Goal: Book appointment/travel/reservation

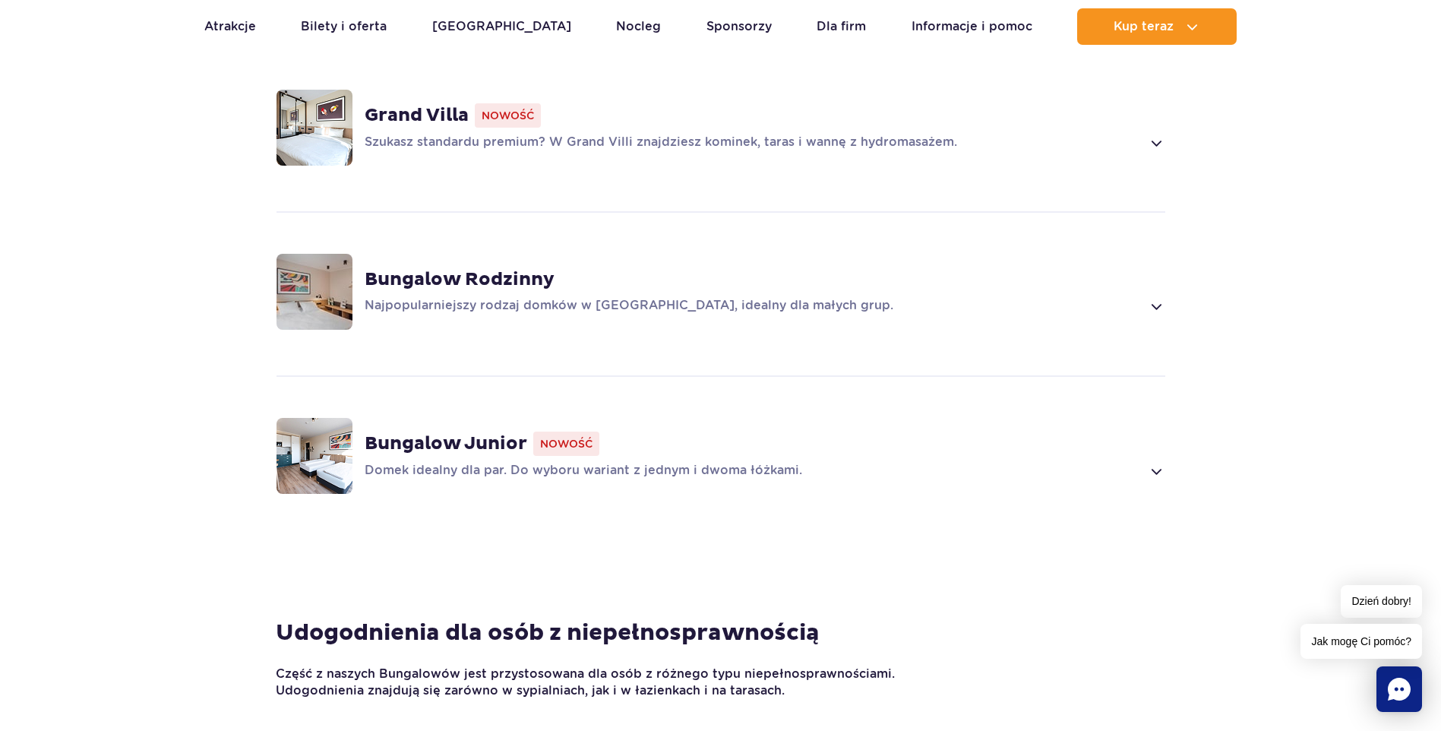
scroll to position [1215, 0]
click at [1156, 140] on span at bounding box center [1155, 142] width 17 height 18
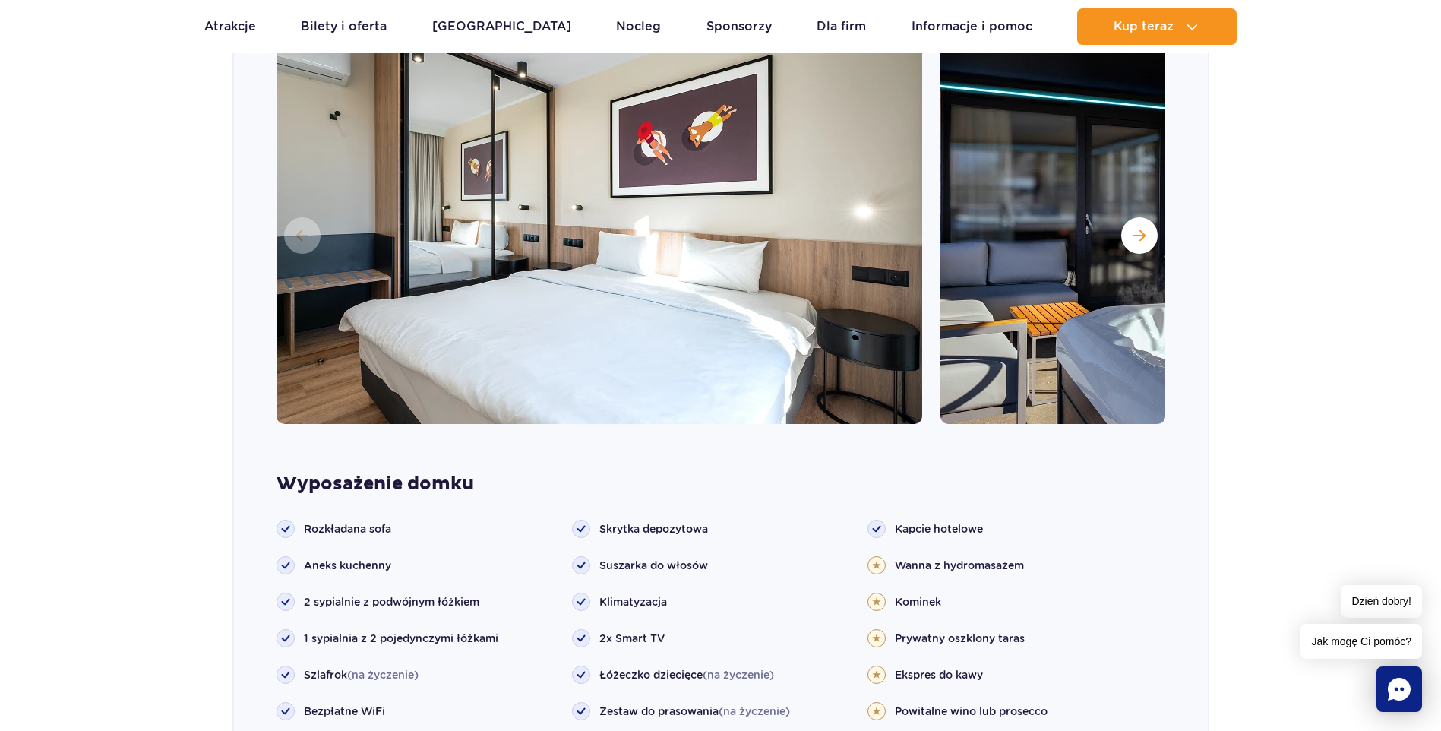
scroll to position [1419, 0]
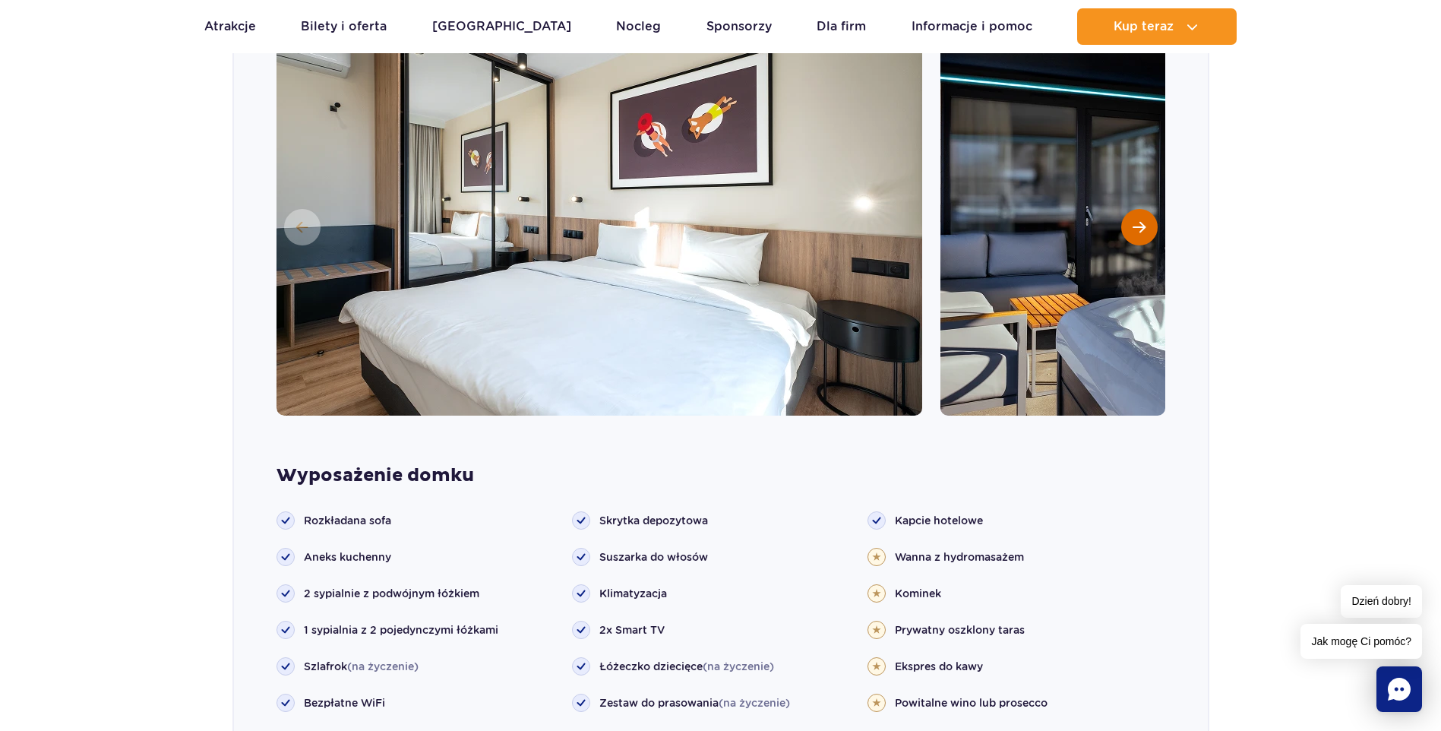
click at [1144, 222] on span "Następny slajd" at bounding box center [1138, 227] width 13 height 14
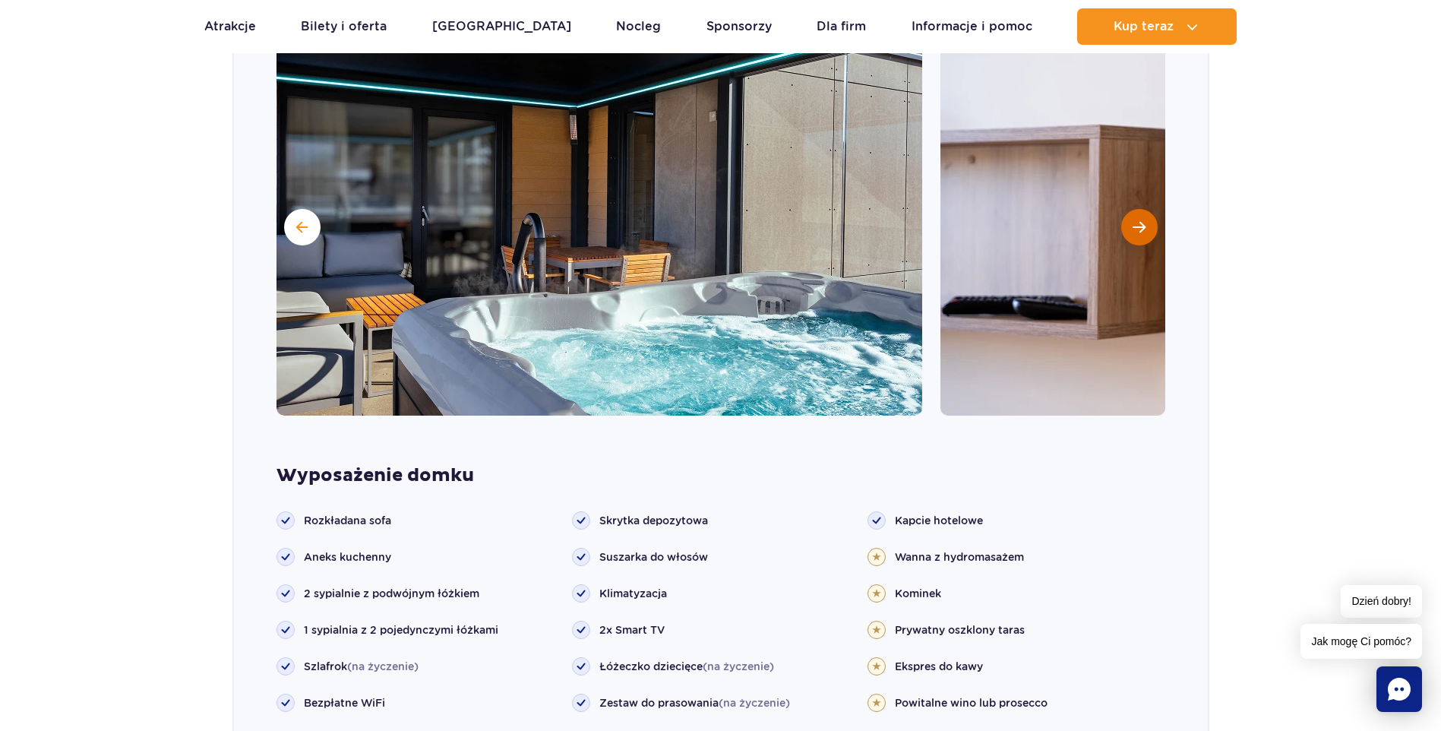
click at [1144, 220] on span "Następny slajd" at bounding box center [1138, 227] width 13 height 14
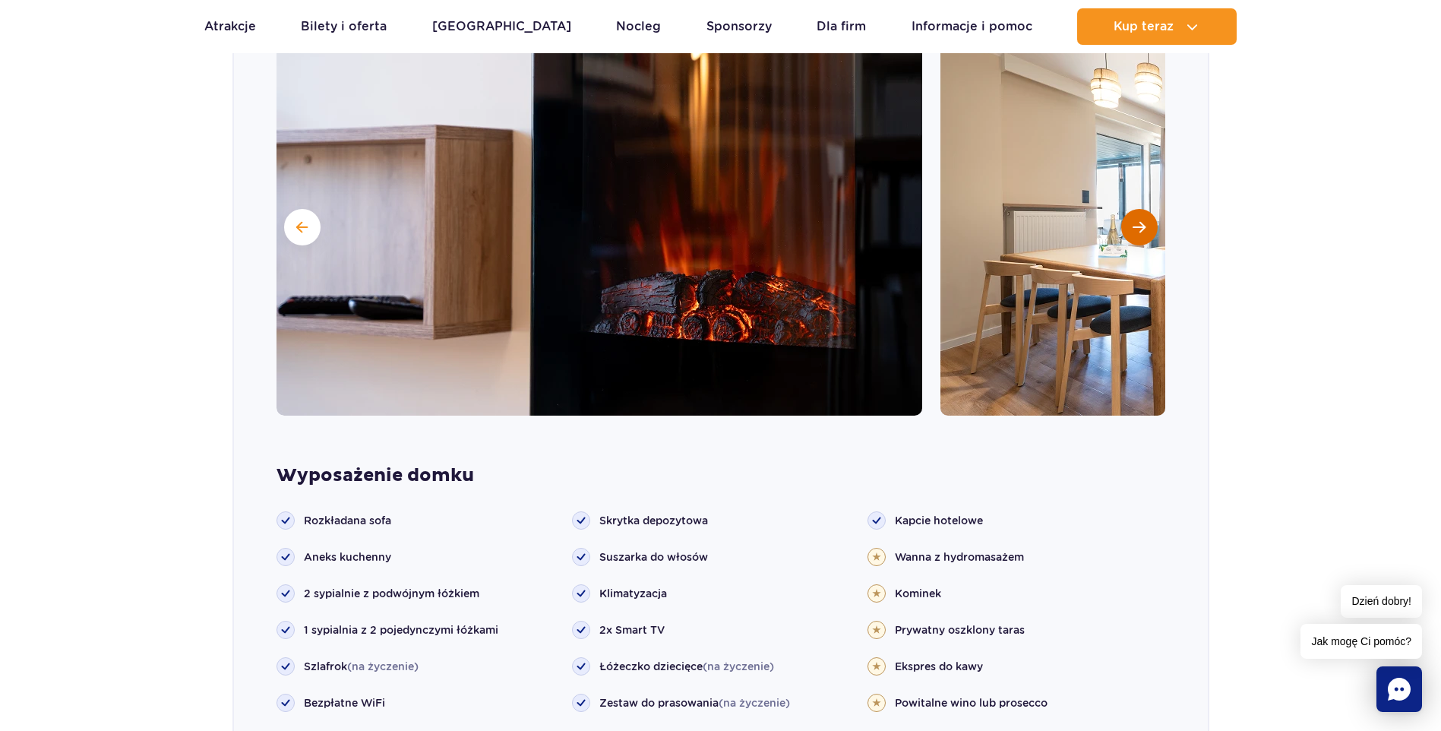
click at [1144, 220] on span "Następny slajd" at bounding box center [1138, 227] width 13 height 14
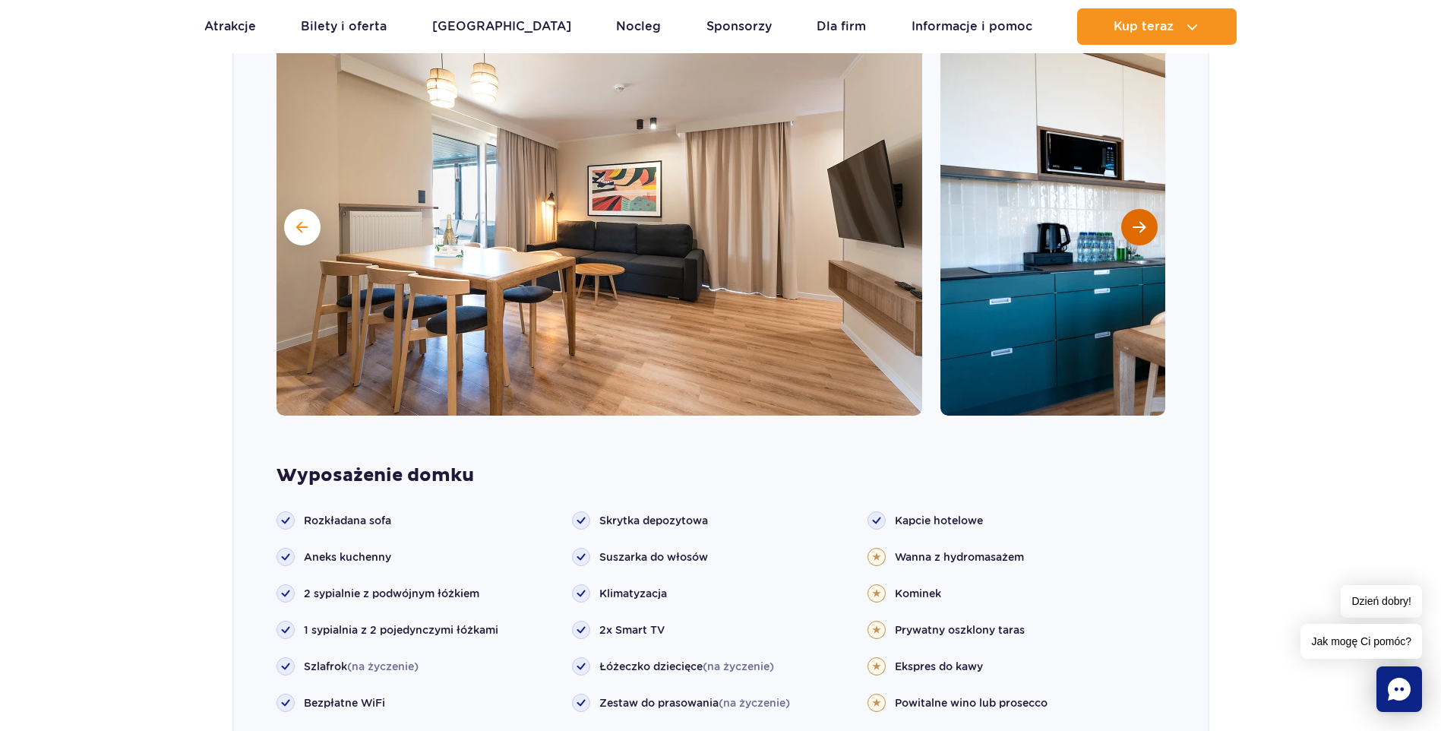
click at [1144, 220] on span "Następny slajd" at bounding box center [1138, 227] width 13 height 14
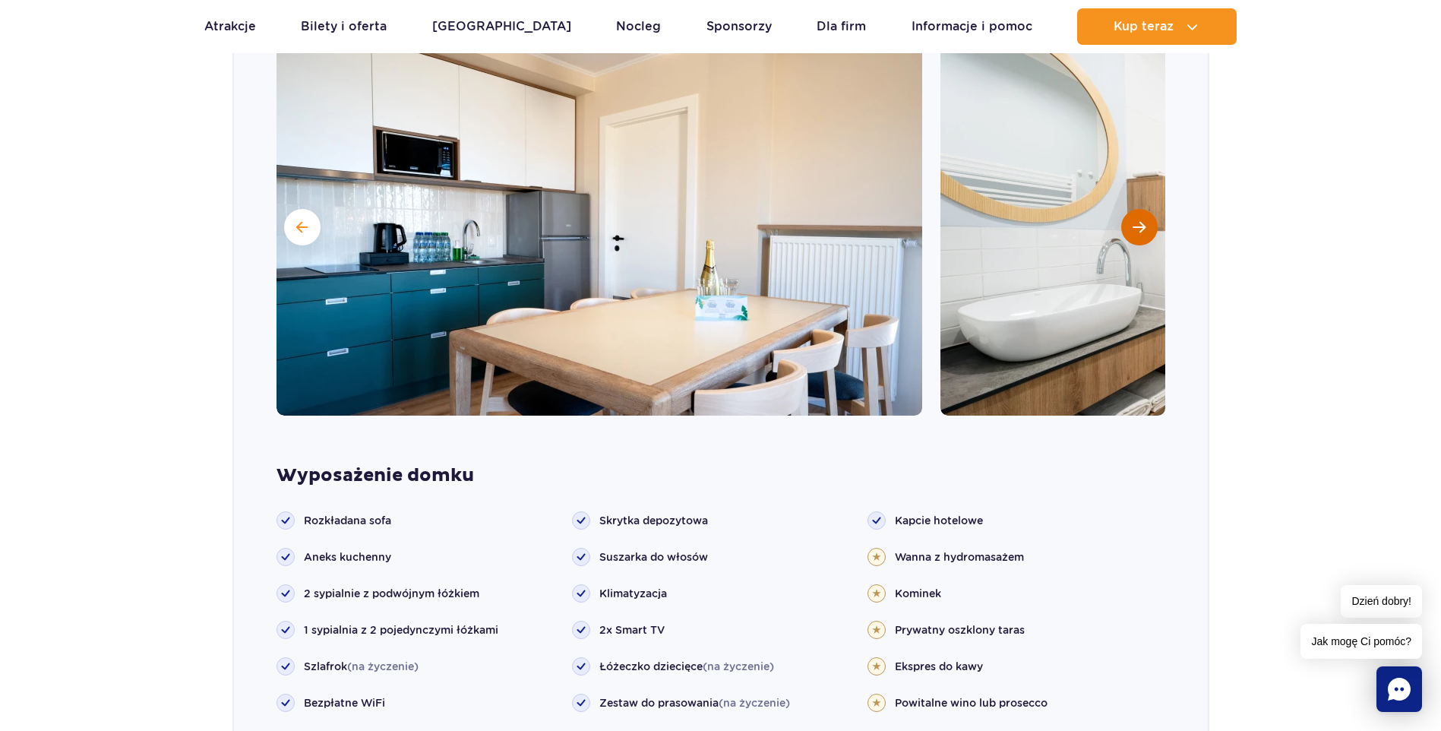
click at [1144, 220] on span "Następny slajd" at bounding box center [1138, 227] width 13 height 14
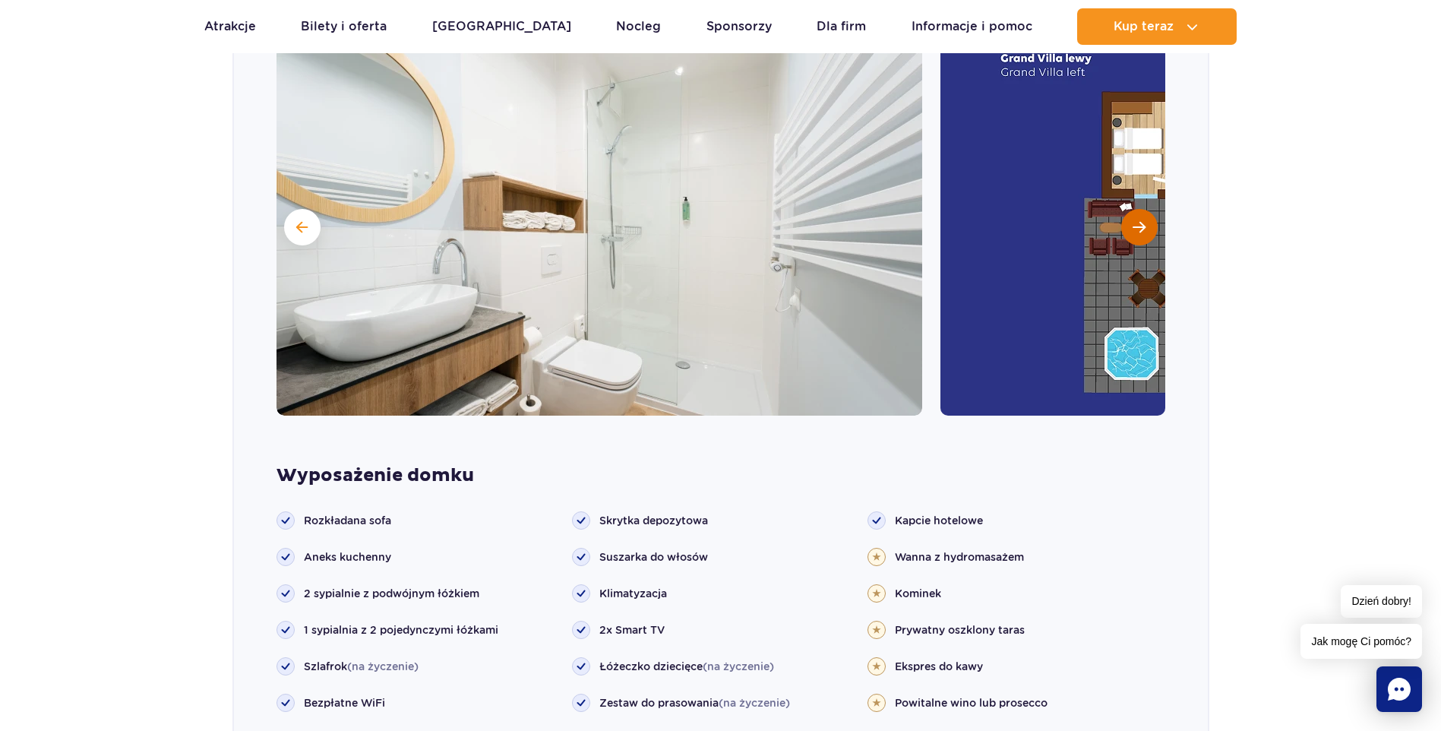
click at [1144, 220] on span "Następny slajd" at bounding box center [1138, 227] width 13 height 14
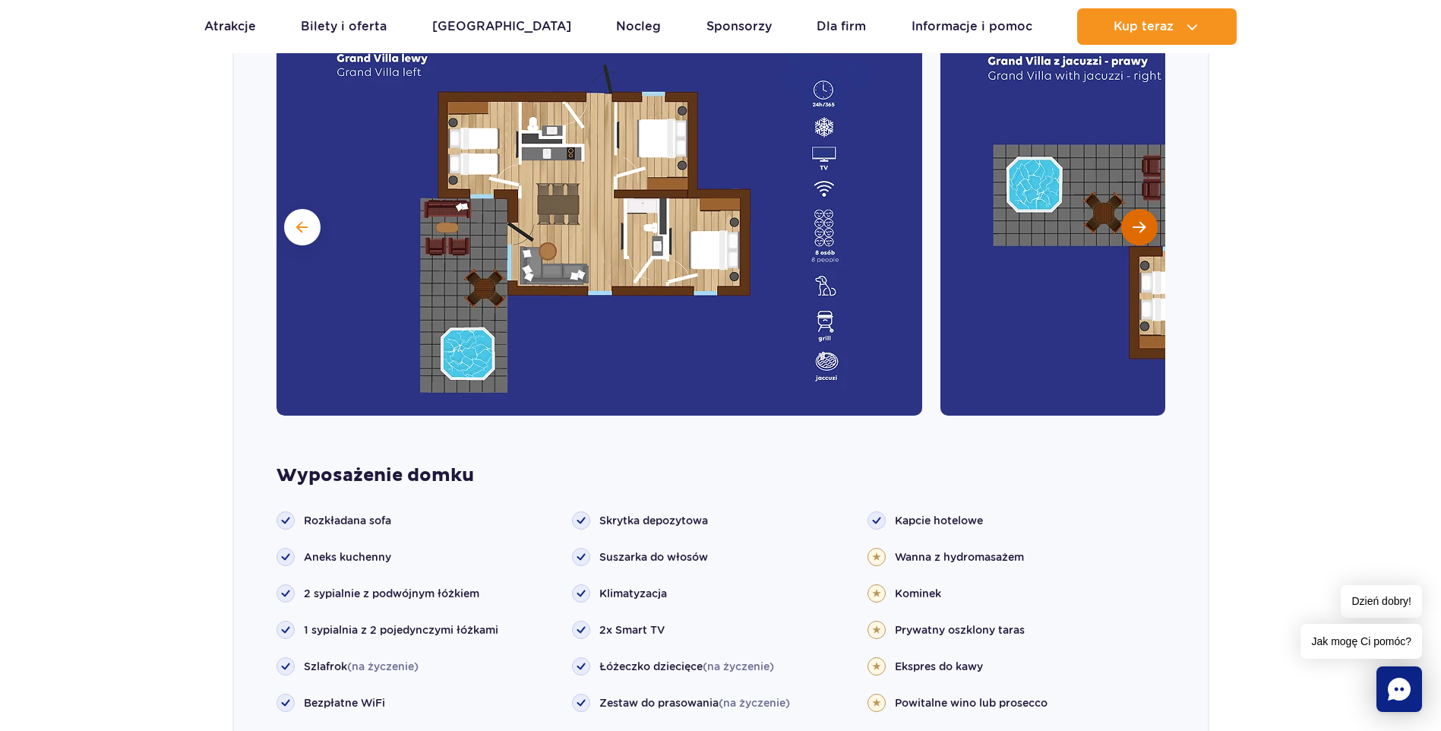
click at [1141, 233] on span "Następny slajd" at bounding box center [1138, 227] width 13 height 14
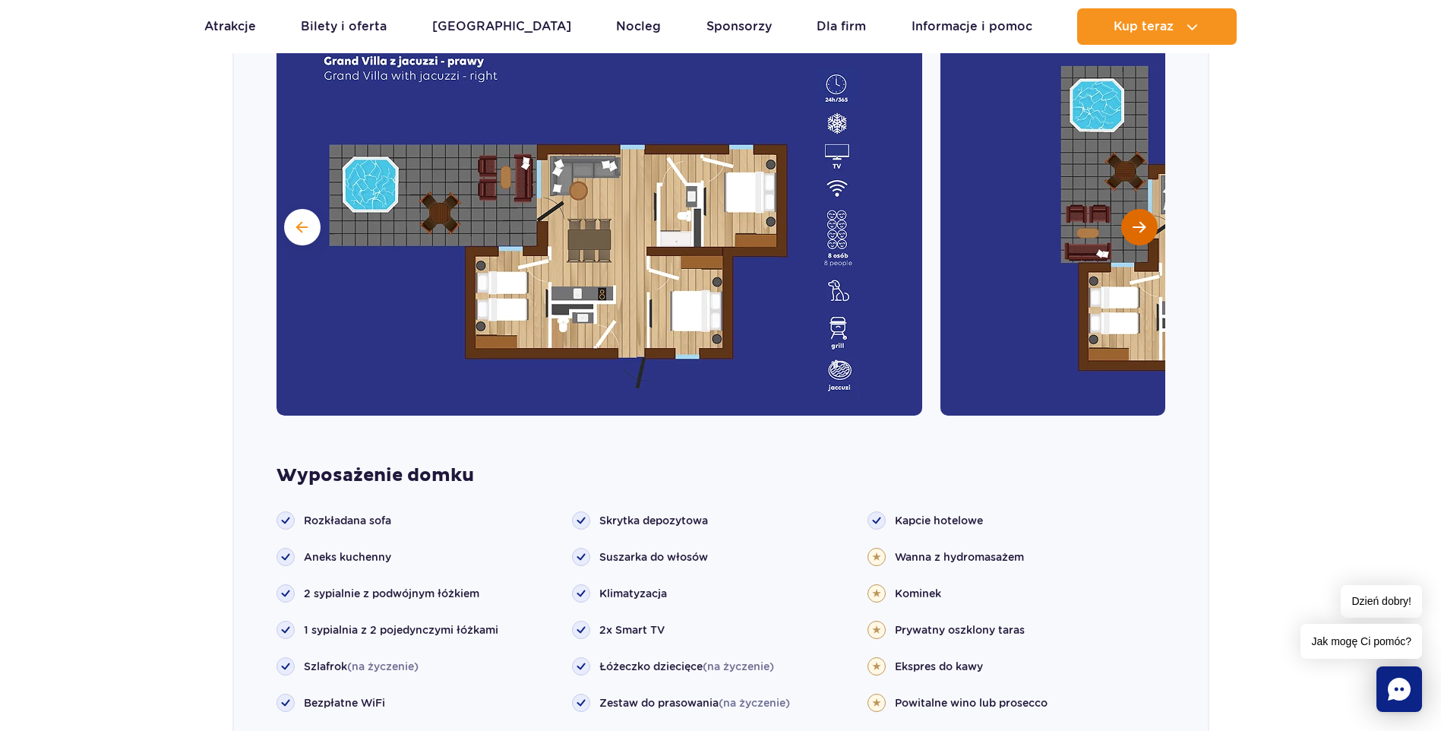
click at [1141, 232] on span "Następny slajd" at bounding box center [1138, 227] width 13 height 14
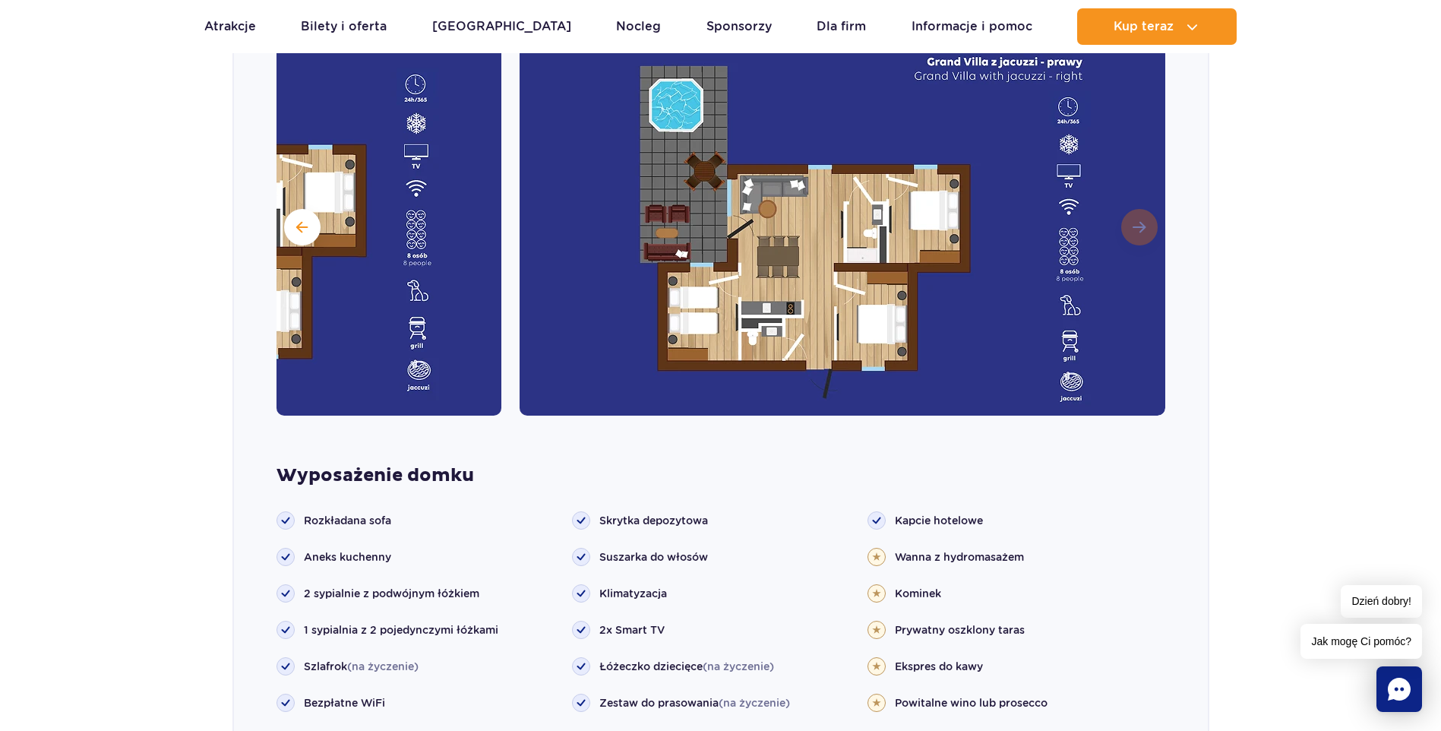
click at [1141, 232] on img at bounding box center [842, 226] width 646 height 380
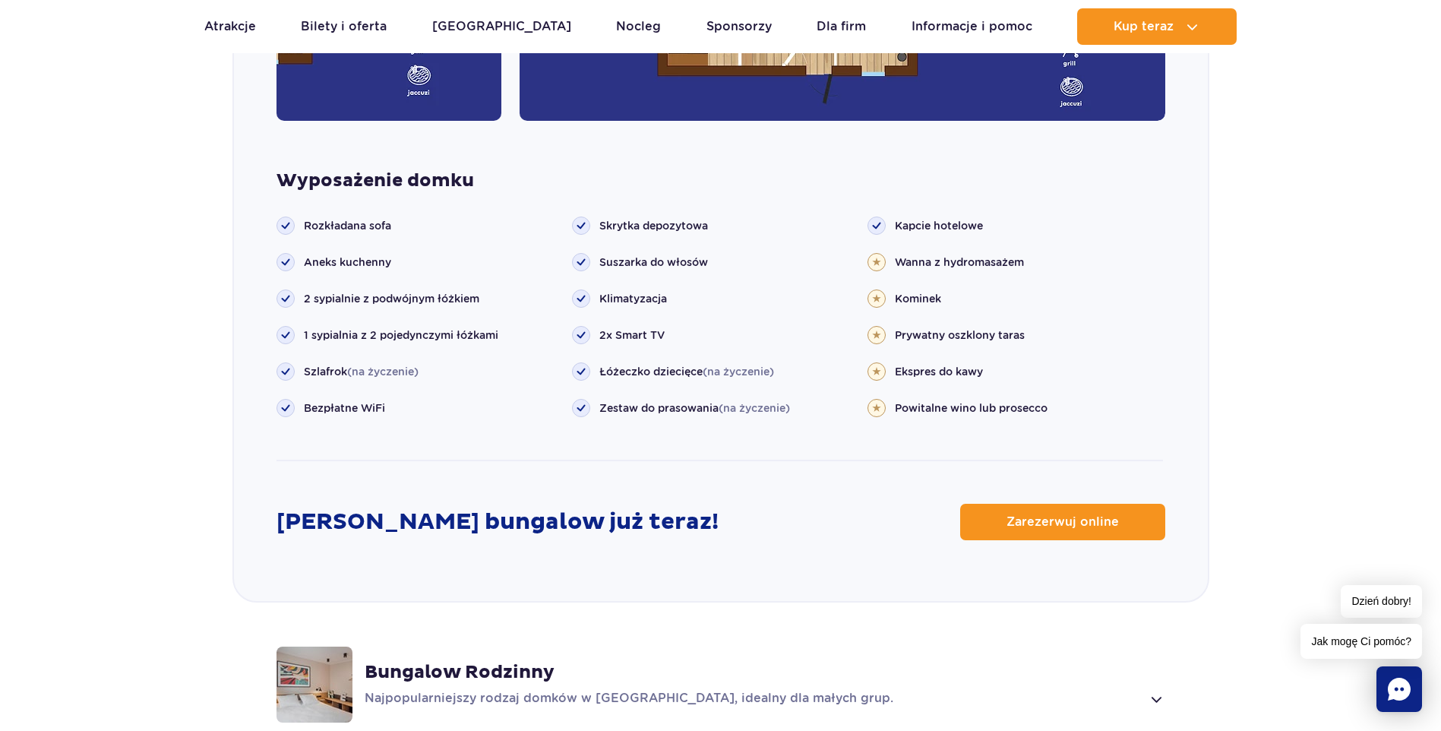
scroll to position [1722, 0]
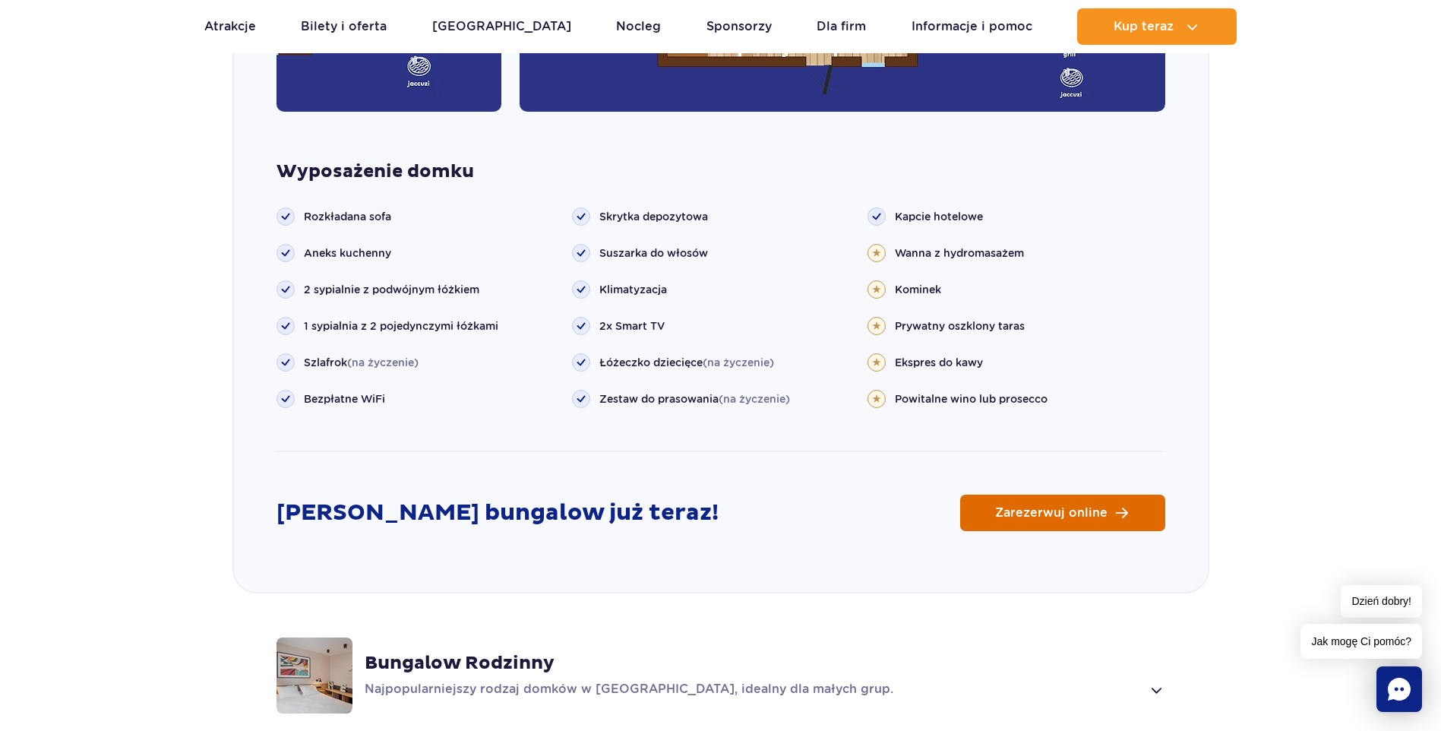
click at [1082, 519] on span "Zarezerwuj online" at bounding box center [1051, 513] width 112 height 12
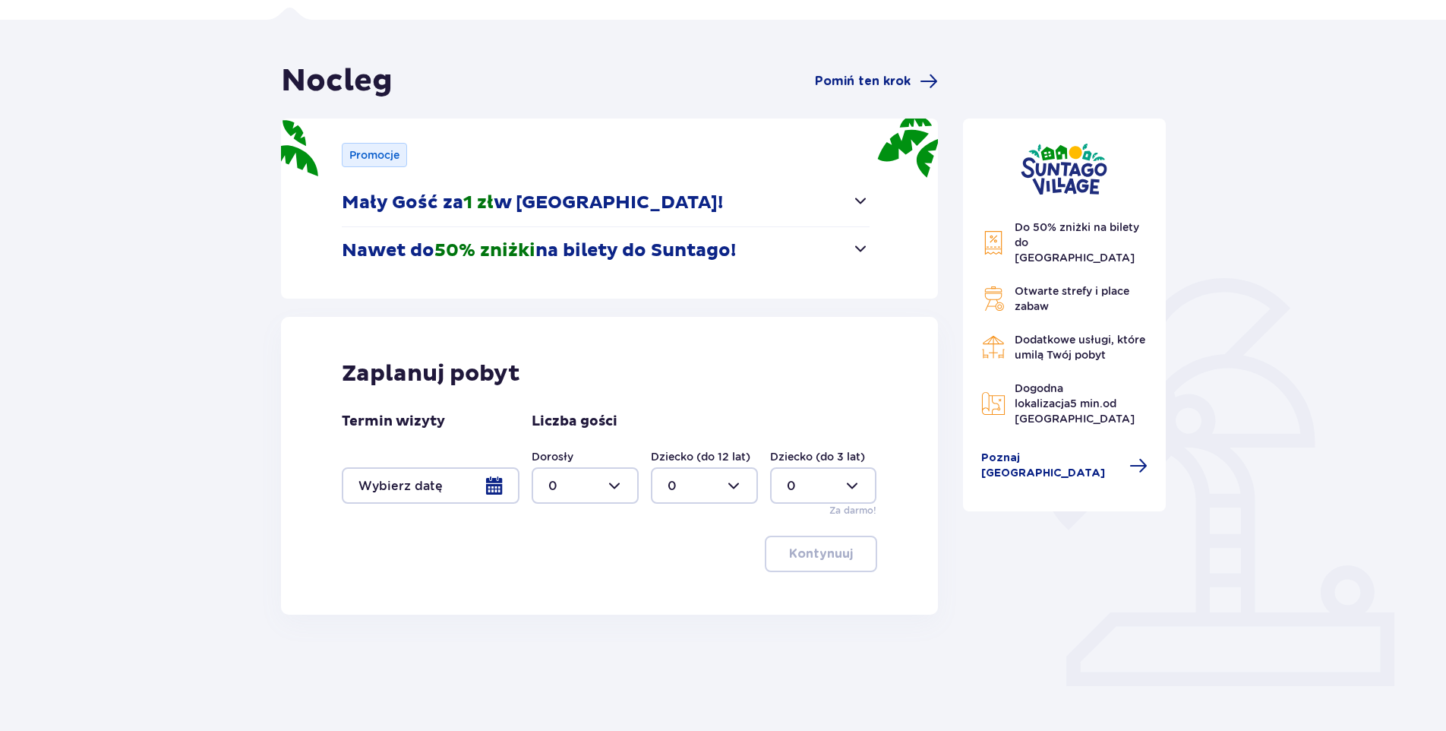
scroll to position [113, 0]
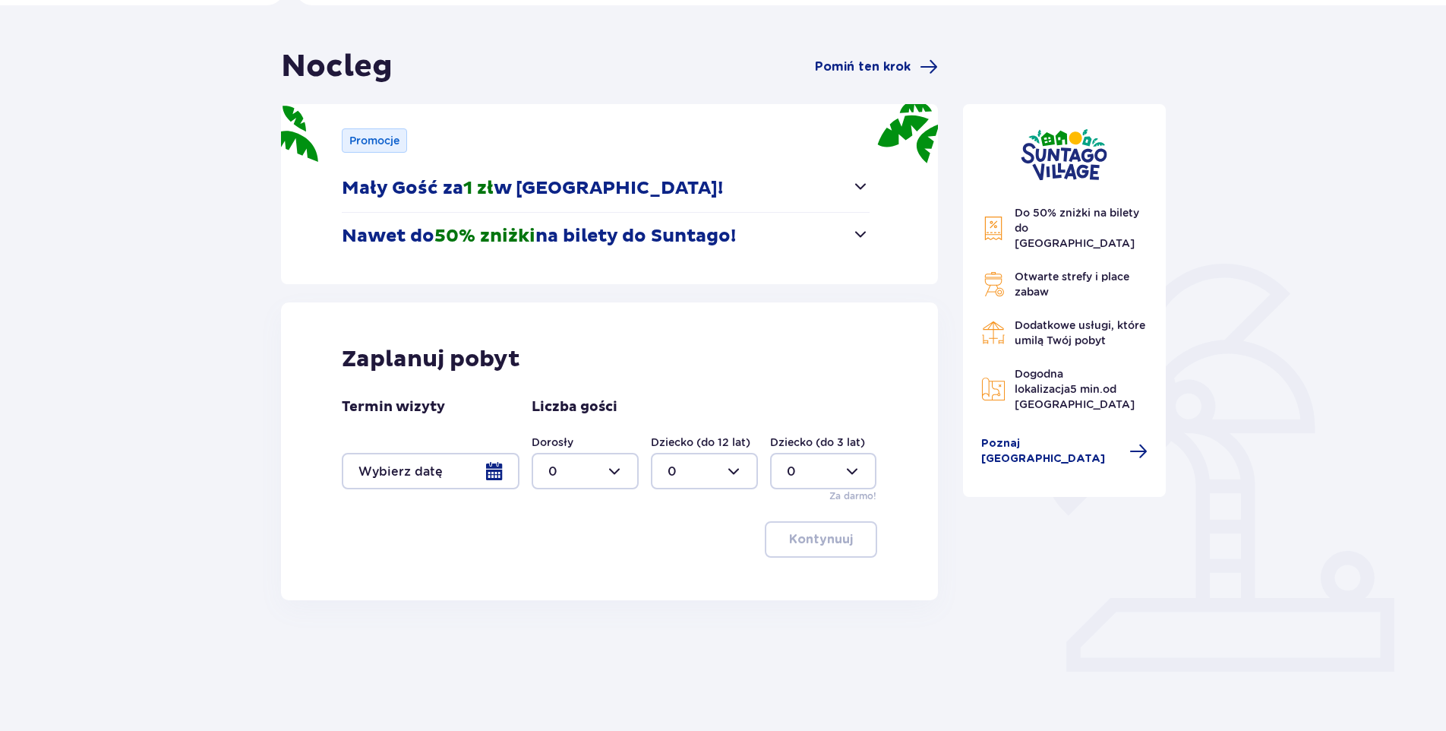
click at [511, 473] on div at bounding box center [431, 471] width 178 height 36
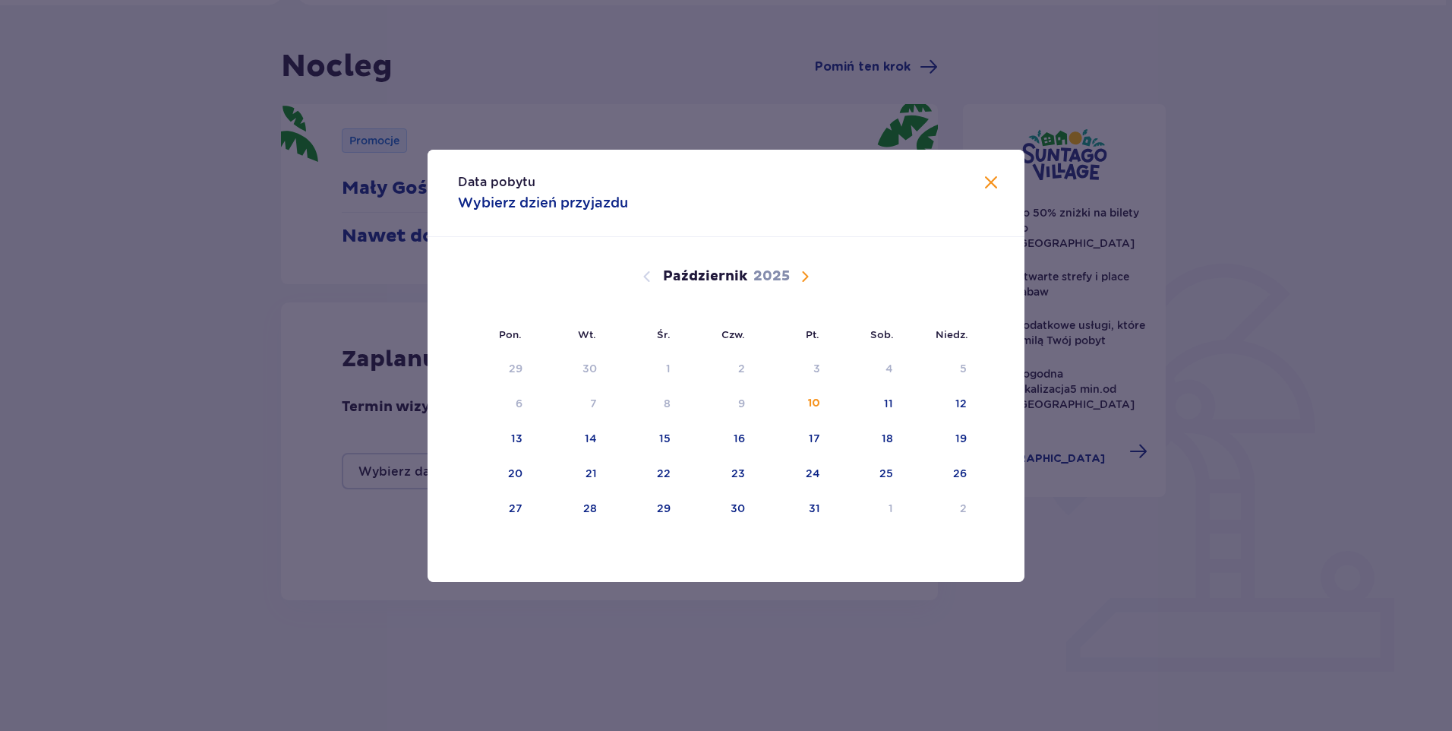
click at [999, 183] on span "Zamknij" at bounding box center [991, 183] width 18 height 18
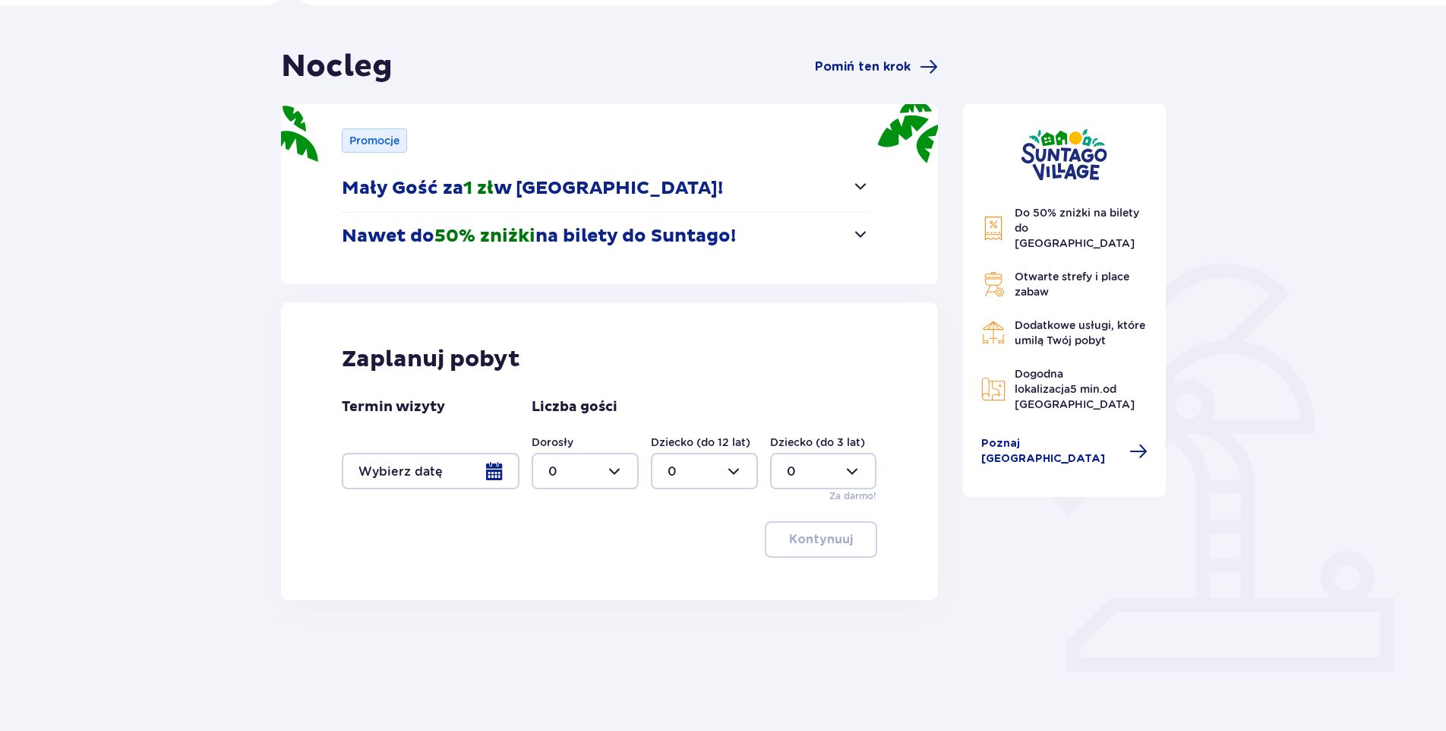
click at [489, 469] on div at bounding box center [431, 471] width 178 height 36
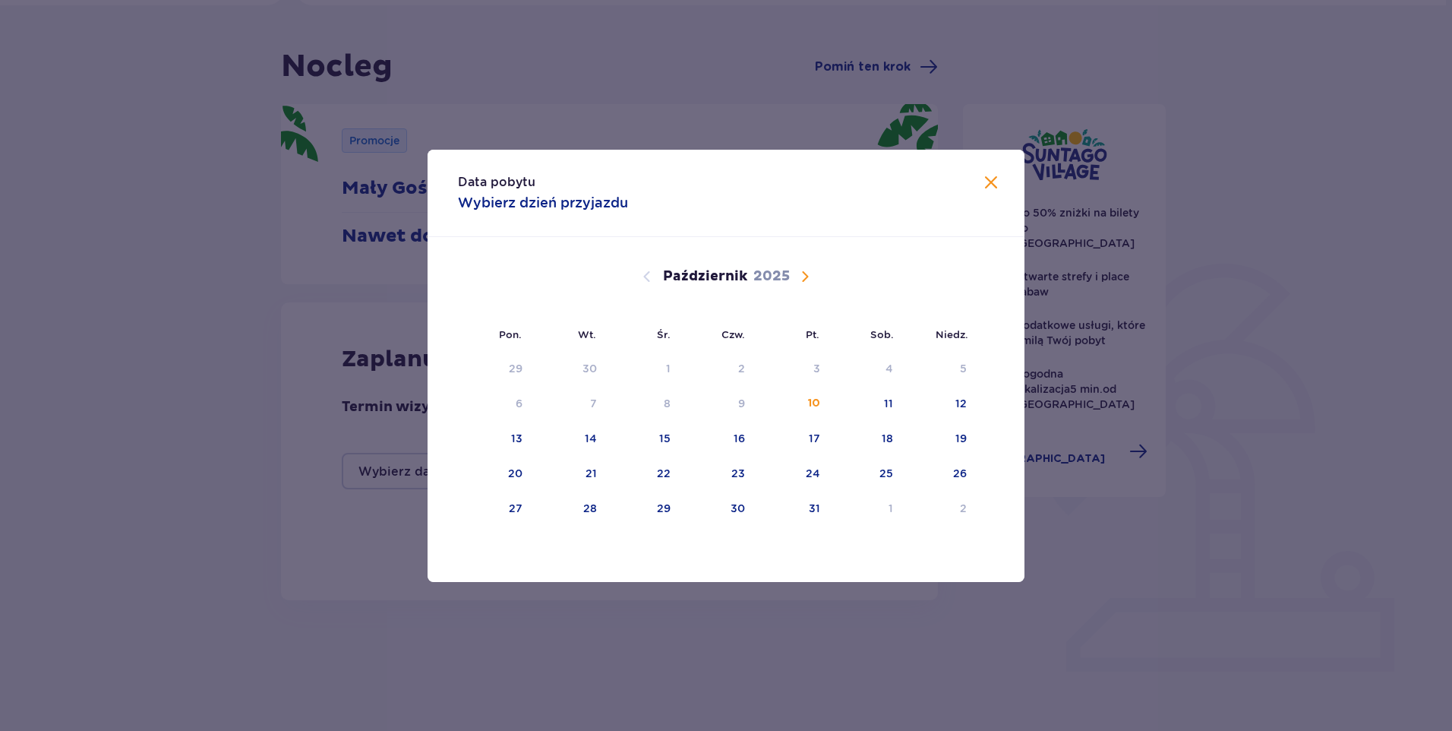
click at [808, 276] on span "Następny miesiąc" at bounding box center [805, 276] width 18 height 18
click at [511, 399] on div "8" at bounding box center [495, 403] width 74 height 33
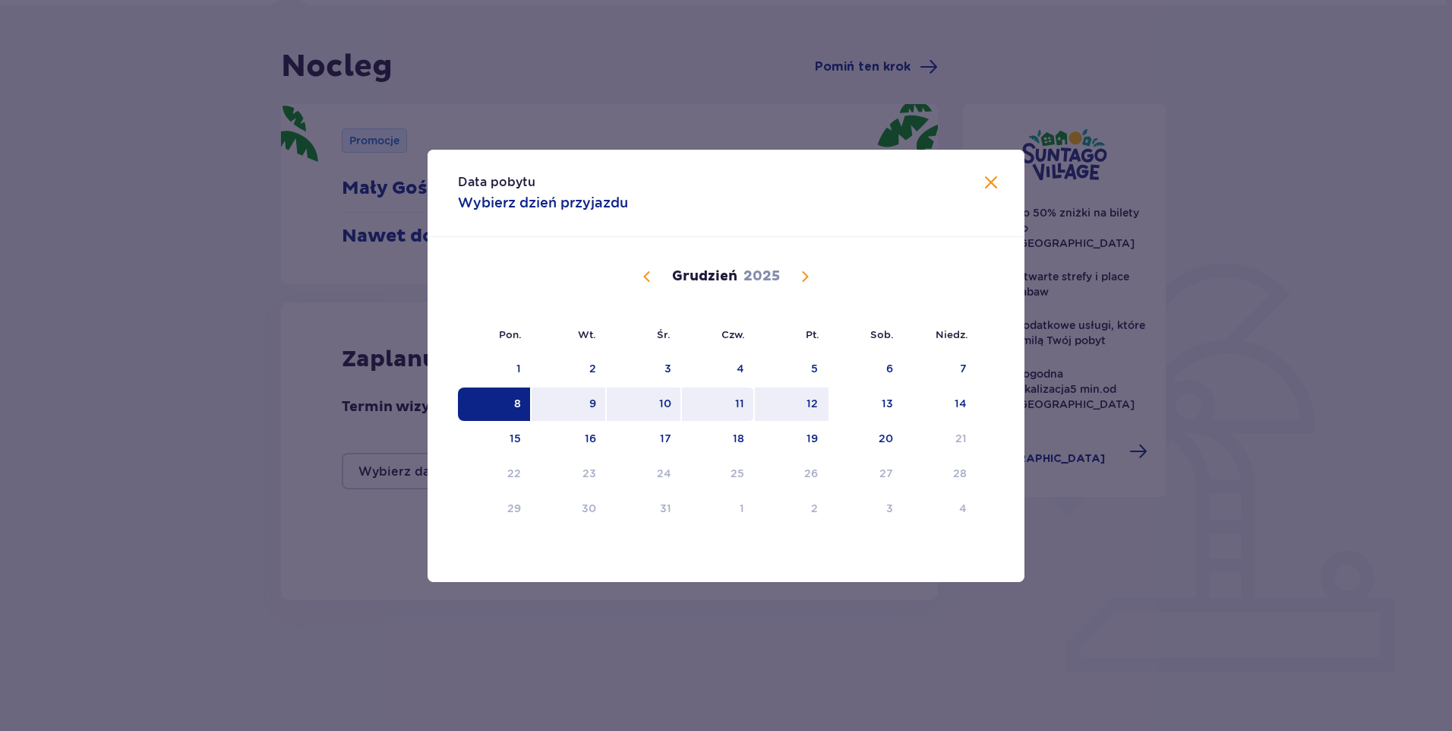
drag, startPoint x: 513, startPoint y: 396, endPoint x: 726, endPoint y: 390, distance: 213.5
click at [773, 393] on tr "8 9 10 11 12 13 14" at bounding box center [717, 403] width 519 height 33
click at [512, 474] on div "22" at bounding box center [514, 473] width 14 height 15
click at [508, 477] on div "22" at bounding box center [514, 473] width 14 height 15
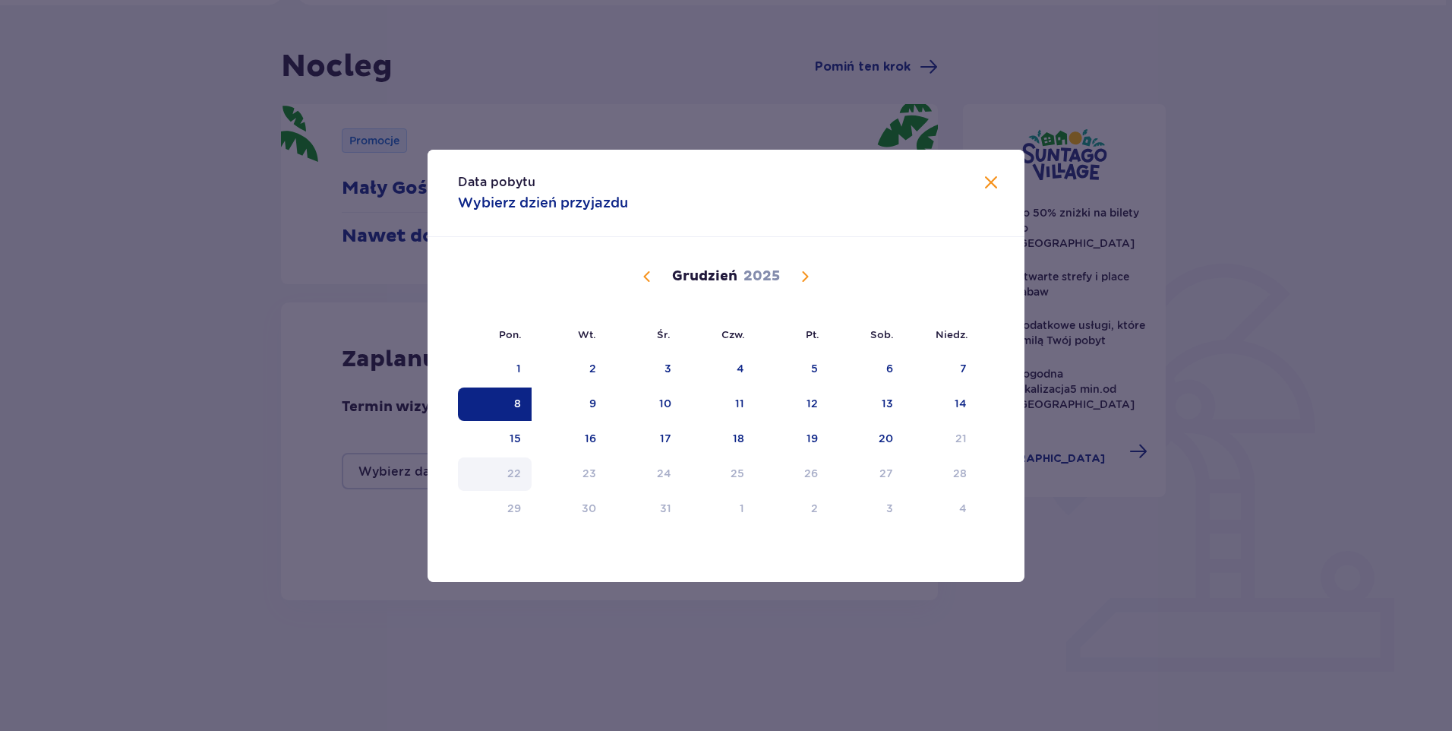
click at [510, 475] on div "22" at bounding box center [514, 473] width 14 height 15
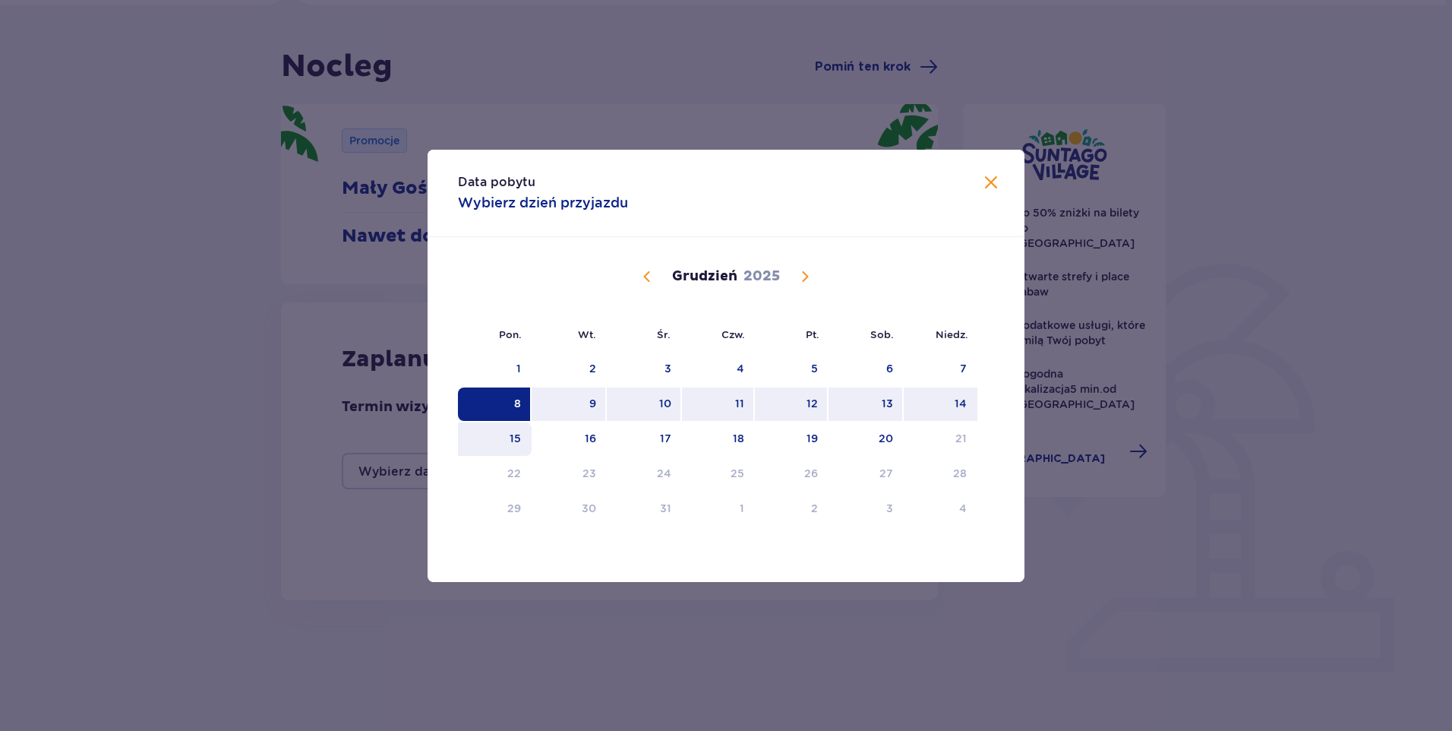
click at [513, 440] on div "15" at bounding box center [515, 438] width 11 height 15
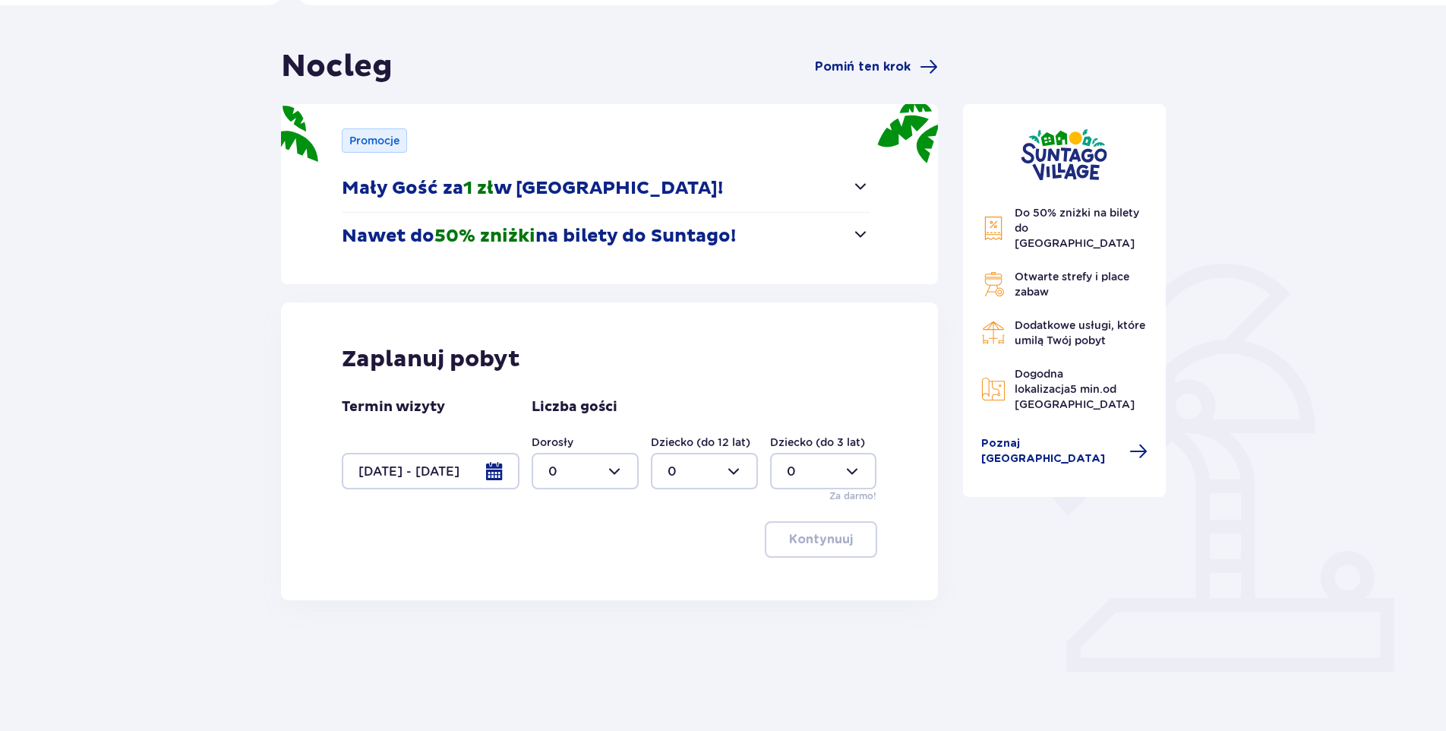
click at [499, 472] on div at bounding box center [431, 471] width 178 height 36
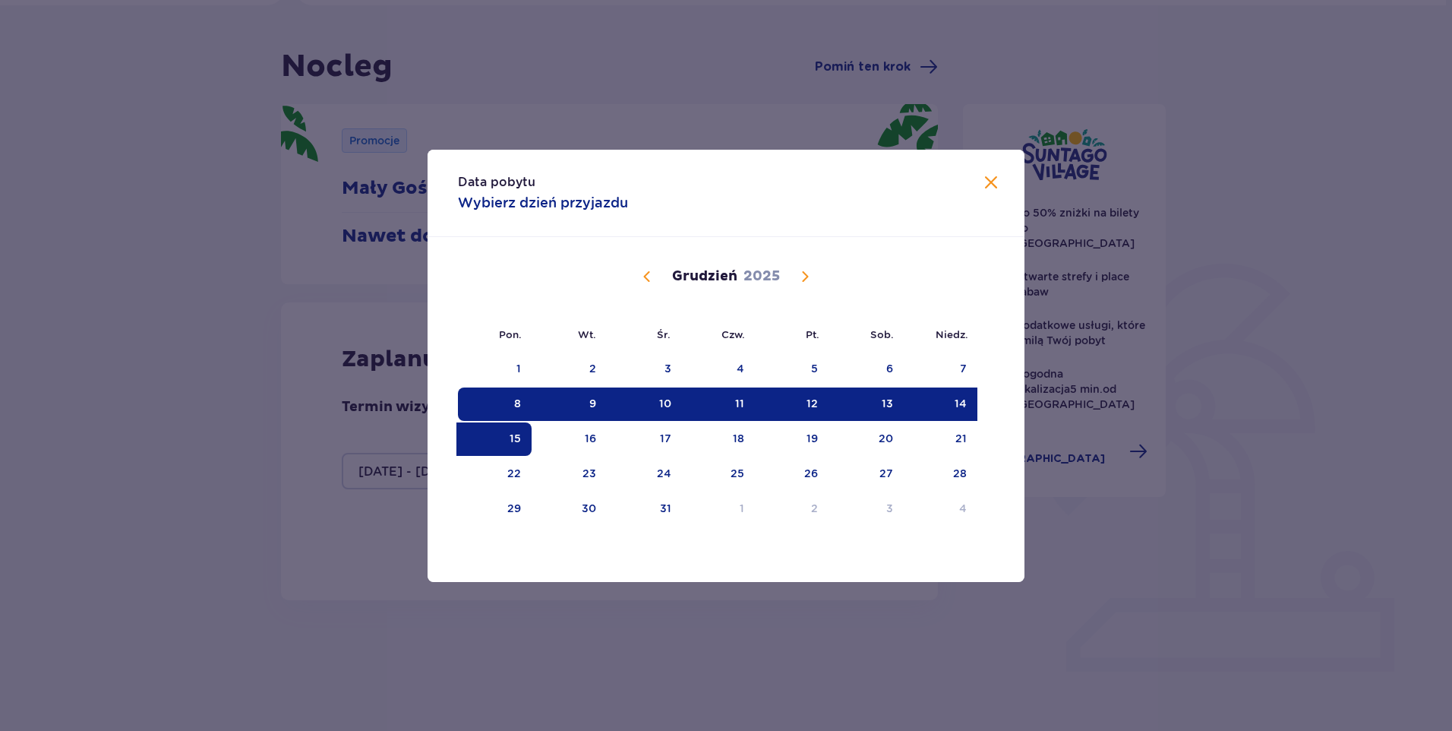
click at [508, 404] on div "8" at bounding box center [495, 403] width 74 height 33
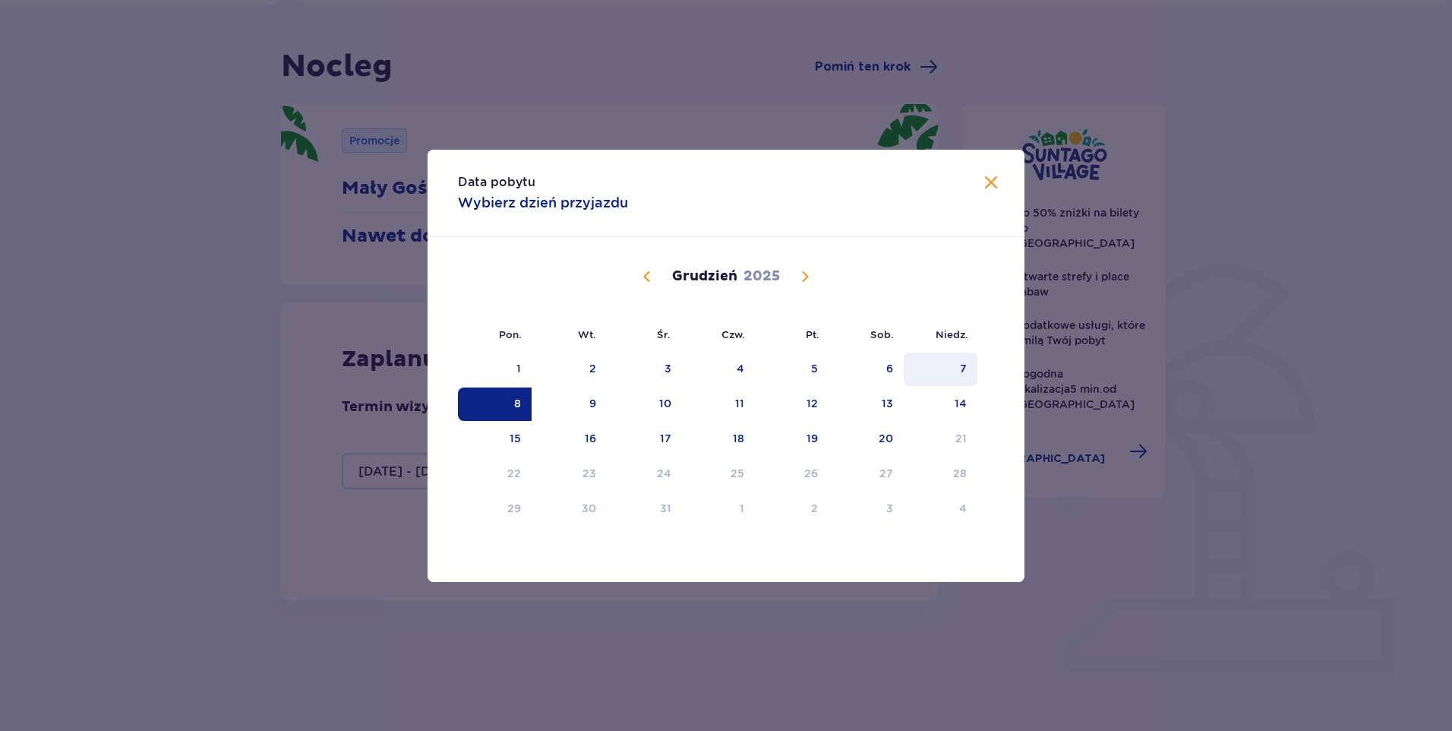
click at [968, 367] on div "7" at bounding box center [941, 368] width 74 height 33
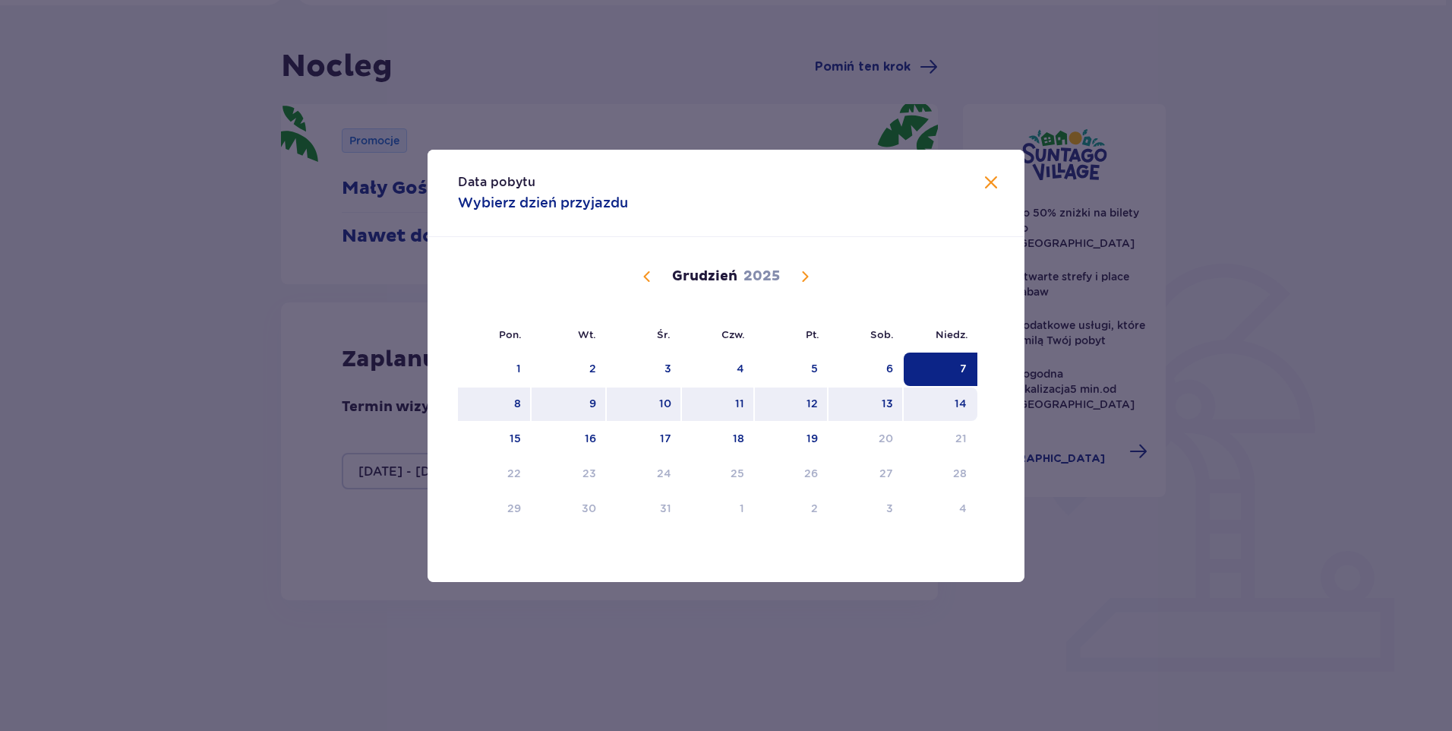
click at [958, 404] on div "14" at bounding box center [961, 403] width 12 height 15
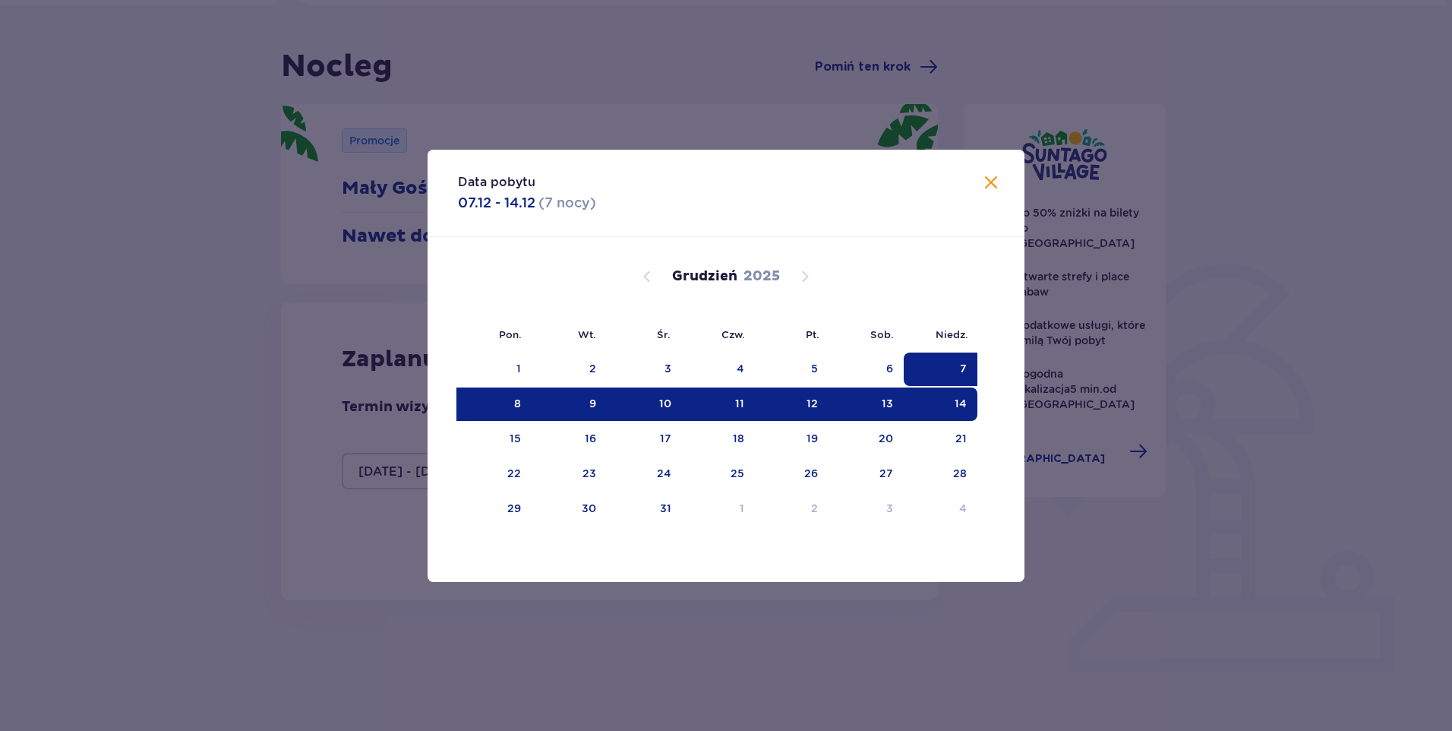
click at [958, 404] on div "14" at bounding box center [961, 403] width 12 height 15
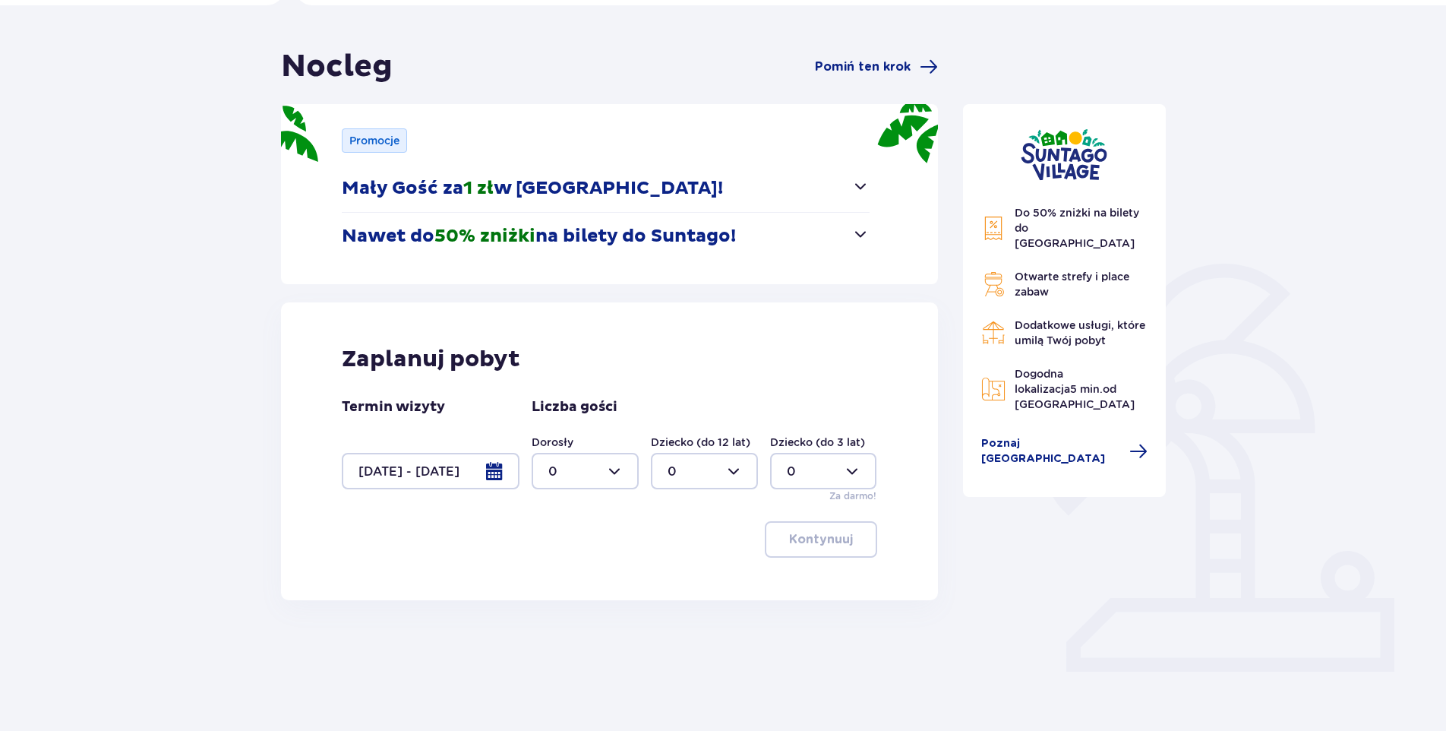
click at [495, 467] on div at bounding box center [431, 471] width 178 height 36
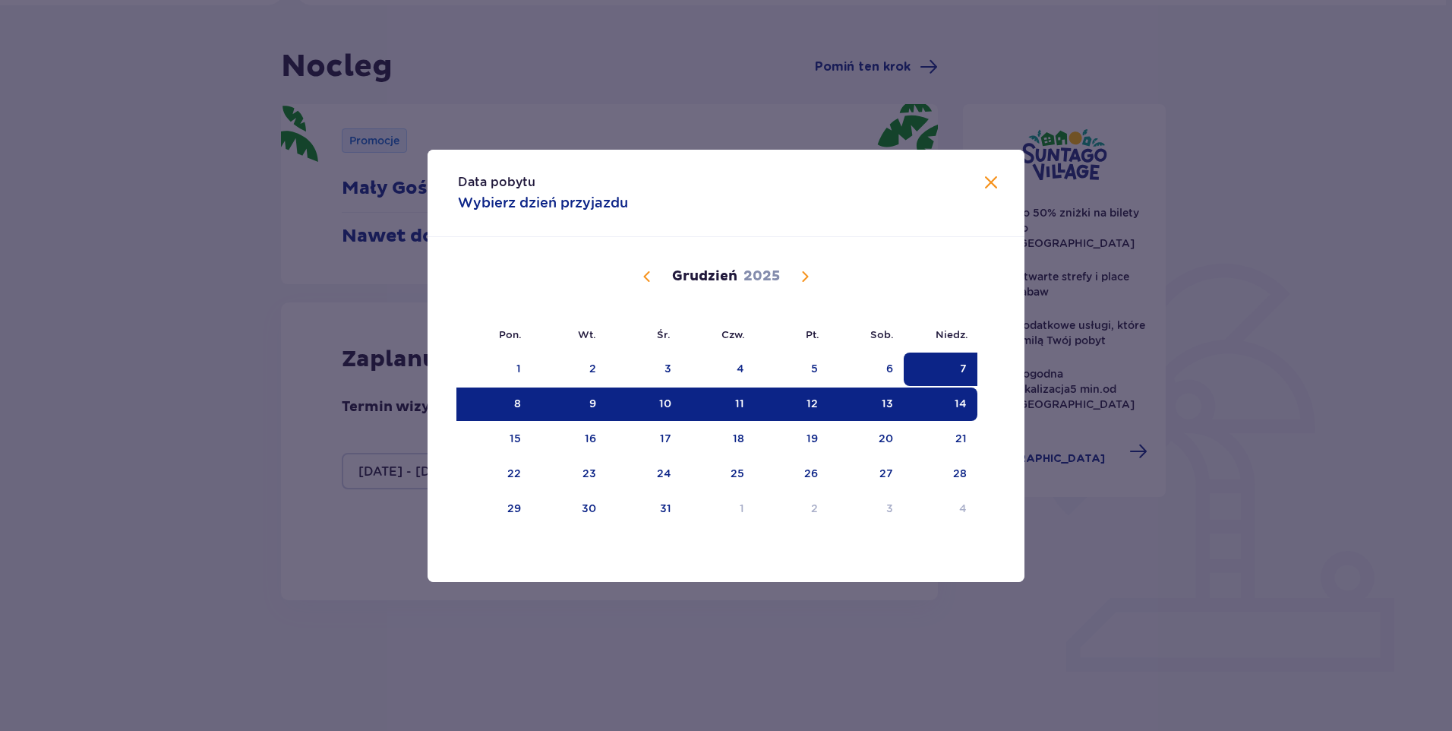
click at [893, 407] on div "13" at bounding box center [887, 403] width 11 height 15
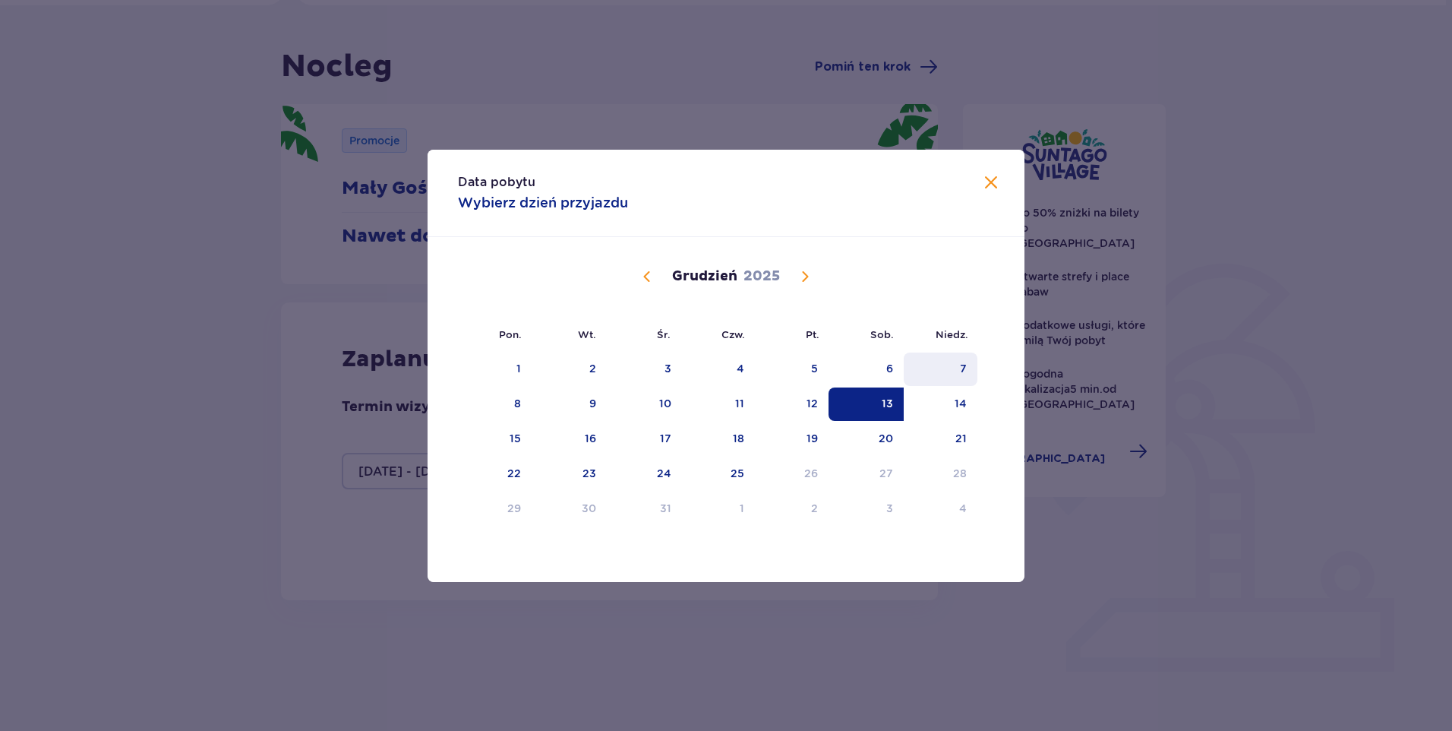
click at [942, 364] on div "7" at bounding box center [941, 368] width 74 height 33
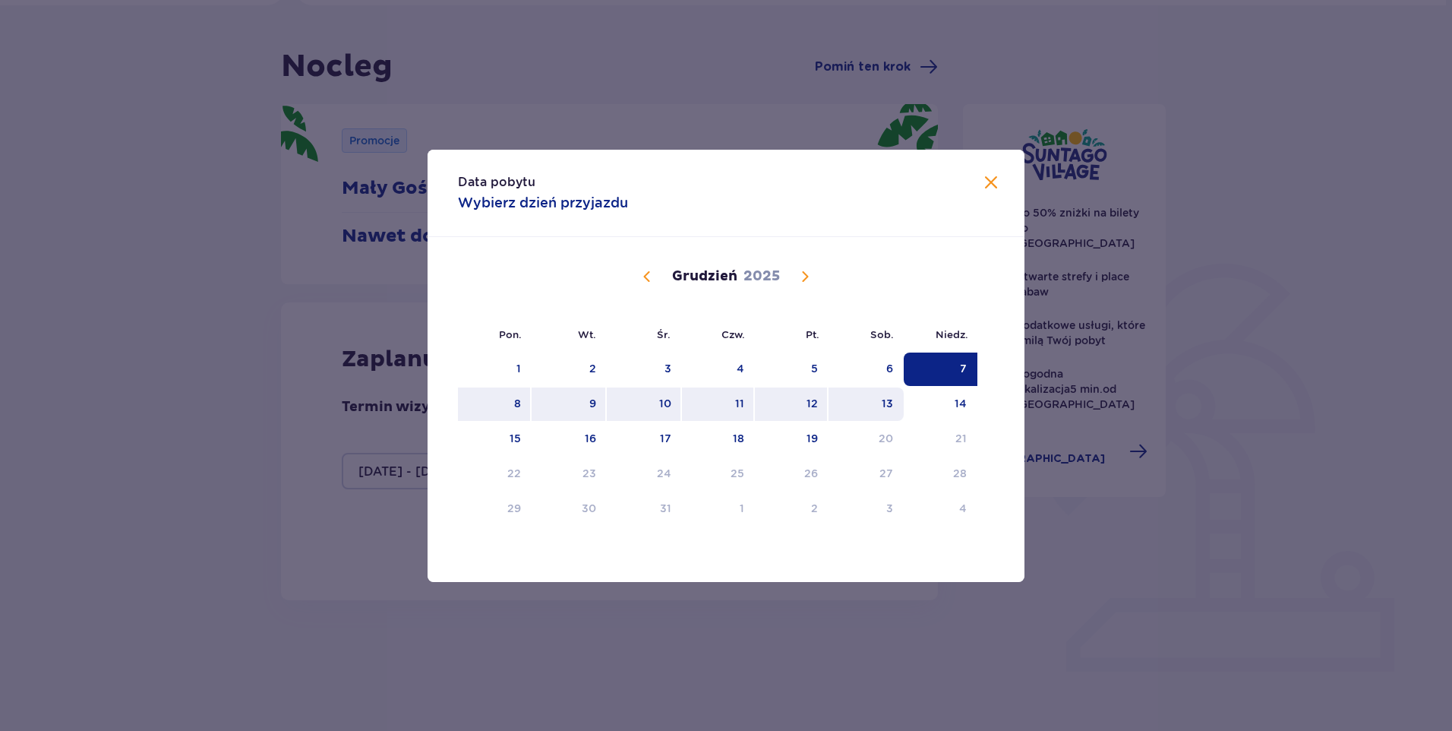
click at [880, 403] on div "13" at bounding box center [866, 403] width 75 height 33
type input "07.12.25 - 13.12.25"
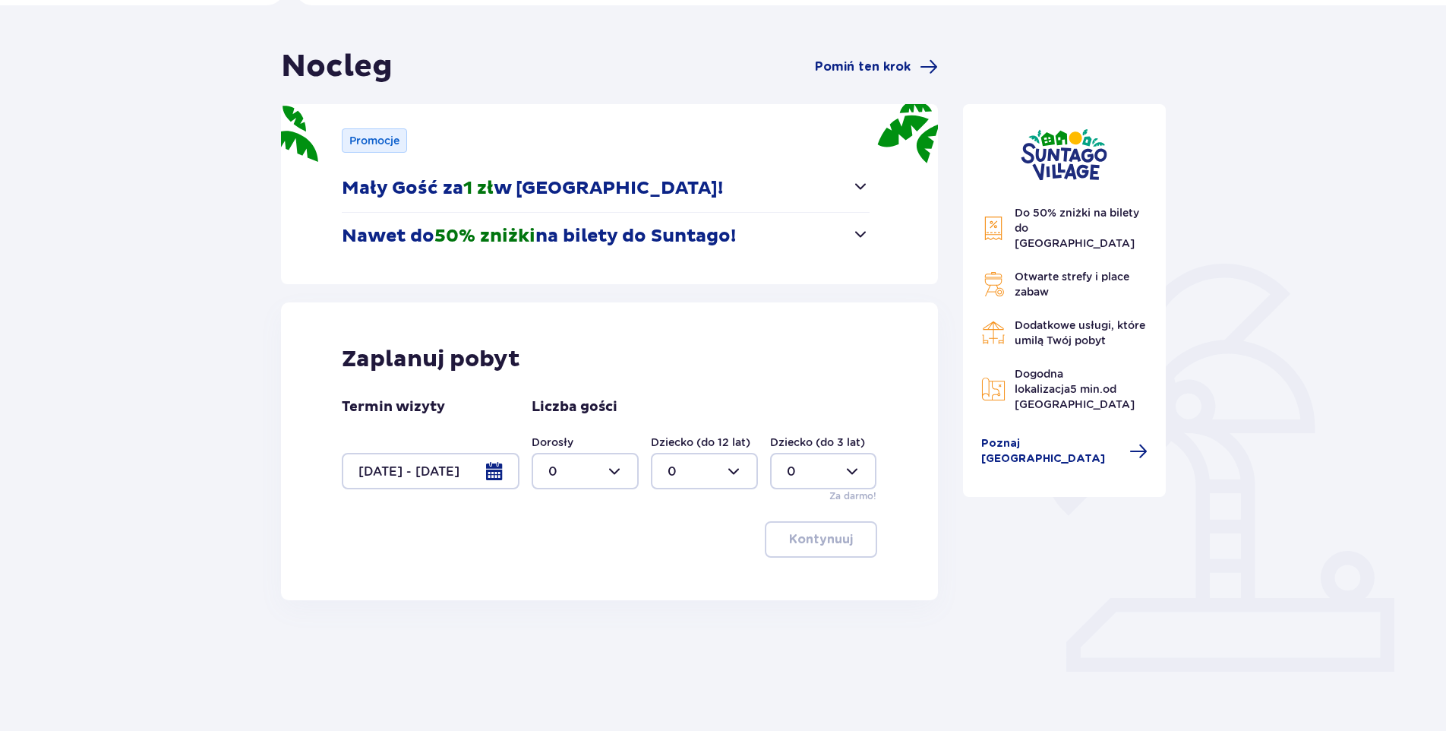
click at [619, 466] on div at bounding box center [585, 471] width 107 height 36
click at [554, 583] on p "2" at bounding box center [552, 581] width 8 height 17
type input "2"
click at [739, 469] on div at bounding box center [704, 471] width 107 height 36
click at [668, 548] on p "1" at bounding box center [670, 549] width 5 height 17
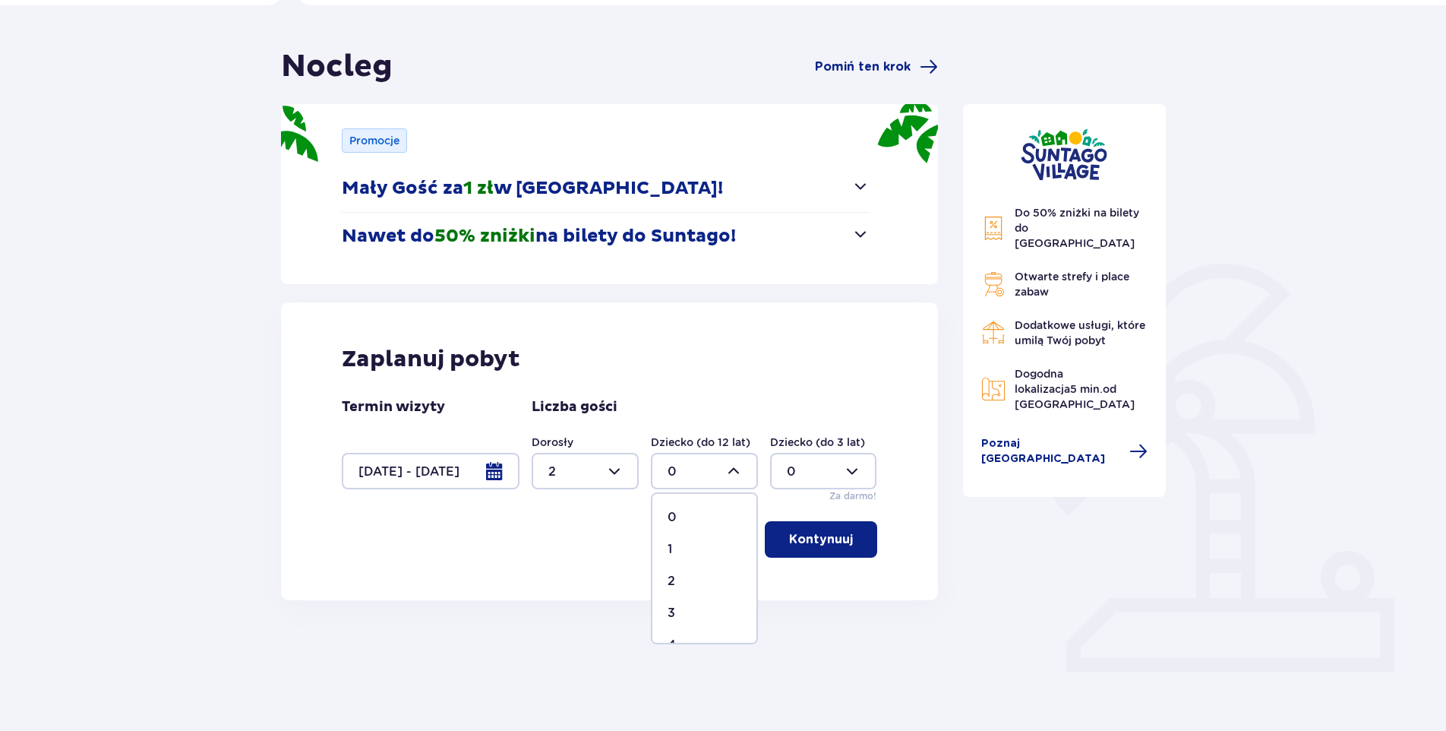
type input "1"
click at [819, 540] on p "Kontynuuj" at bounding box center [821, 539] width 64 height 17
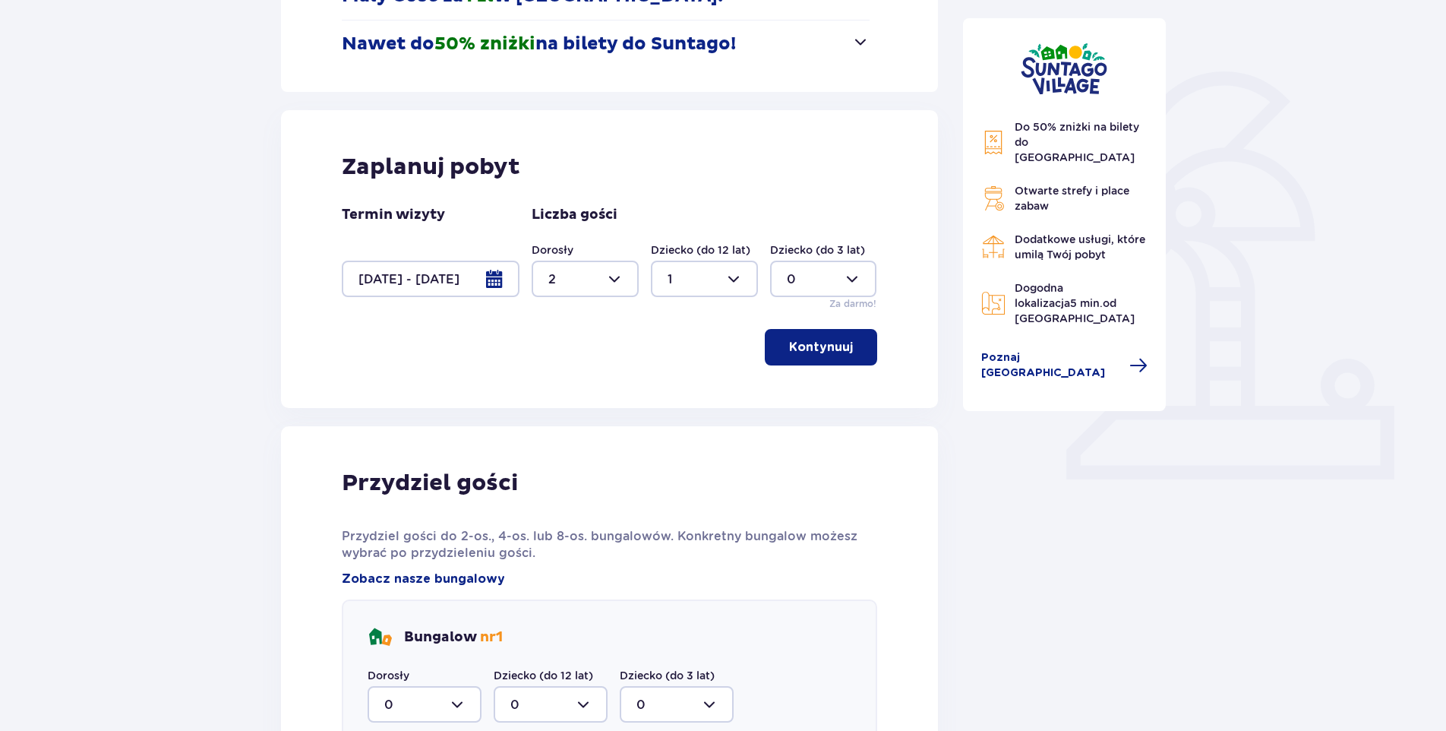
scroll to position [280, 0]
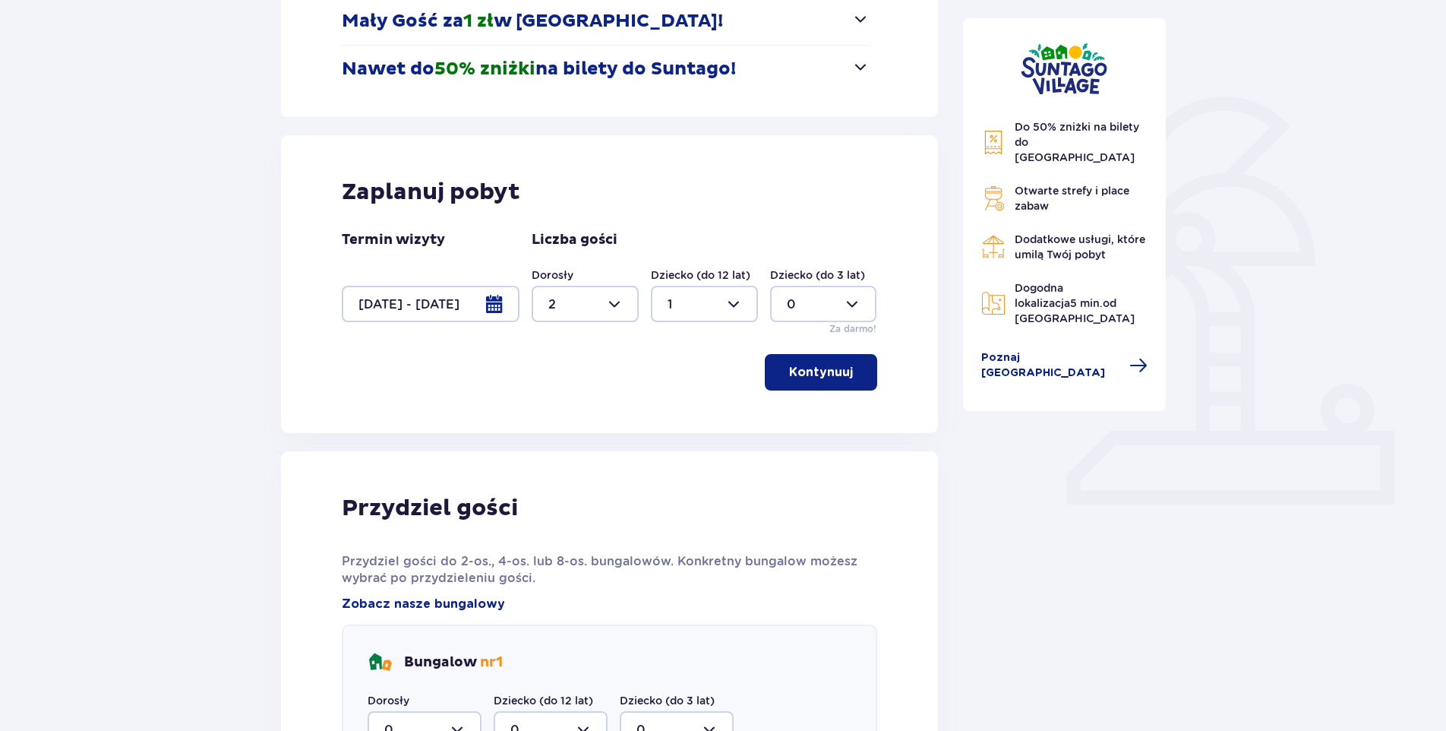
click at [838, 374] on p "Kontynuuj" at bounding box center [821, 372] width 64 height 17
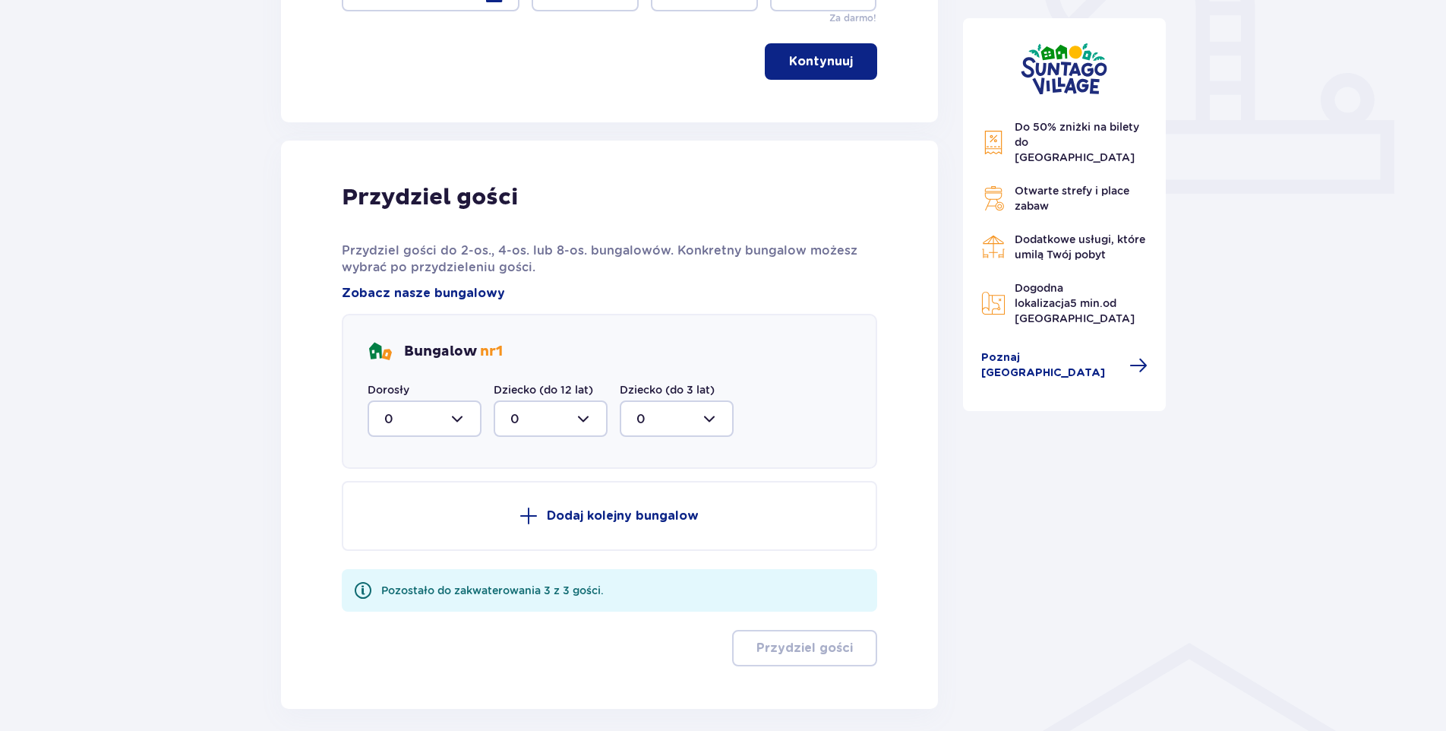
scroll to position [660, 0]
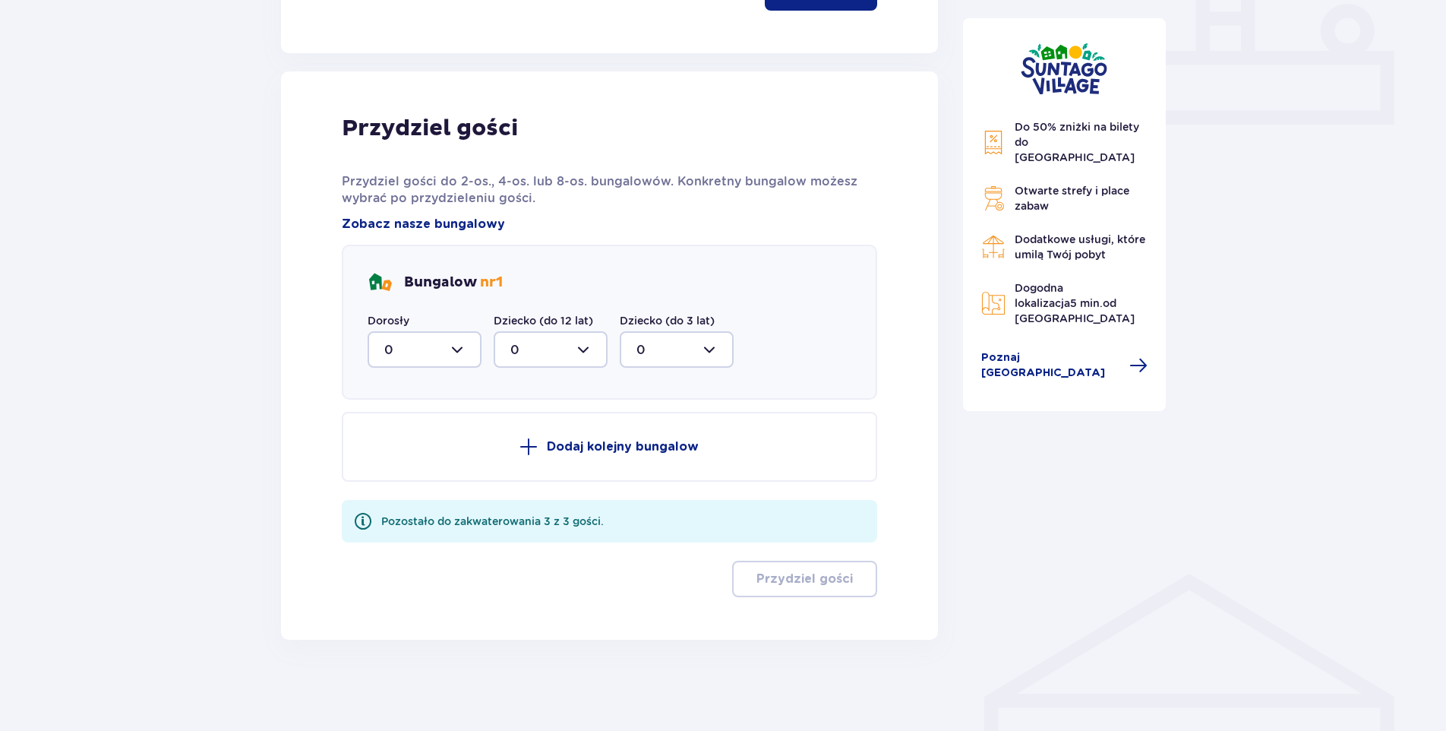
click at [454, 525] on div "Pozostało do zakwaterowania 3 z 3 gości." at bounding box center [492, 520] width 223 height 15
click at [452, 349] on div at bounding box center [425, 349] width 114 height 36
click at [406, 387] on span "0" at bounding box center [424, 396] width 111 height 32
click at [592, 347] on div at bounding box center [551, 349] width 114 height 36
click at [557, 395] on div "0" at bounding box center [550, 395] width 81 height 17
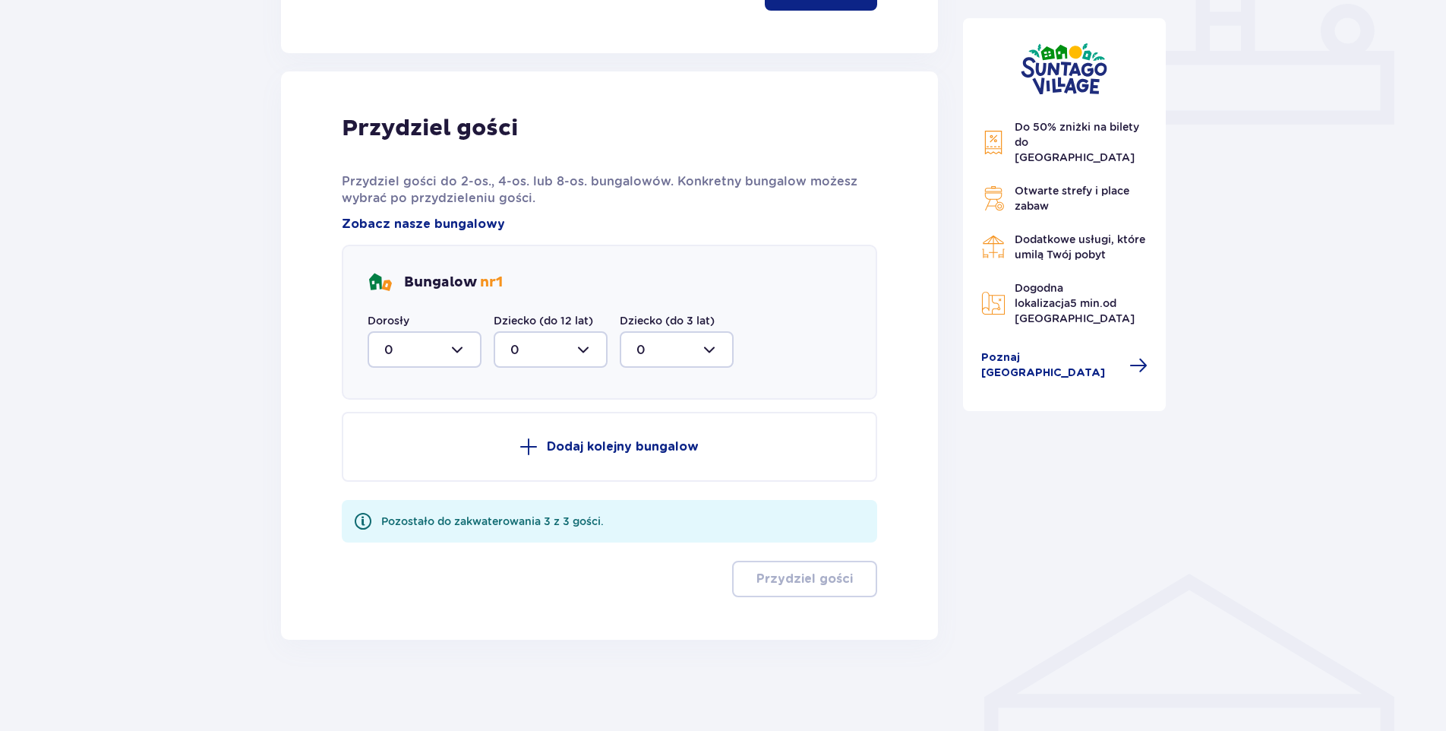
click at [690, 346] on div at bounding box center [677, 349] width 114 height 36
click at [668, 389] on div "0" at bounding box center [676, 395] width 81 height 17
drag, startPoint x: 821, startPoint y: 363, endPoint x: 749, endPoint y: 380, distance: 74.2
click at [822, 363] on div "Bungalow nr 1 Dorosły 0 Dziecko (do 12 lat) 0 Dziecko (do 3 lat) 0" at bounding box center [609, 322] width 535 height 155
click at [463, 349] on div at bounding box center [425, 349] width 114 height 36
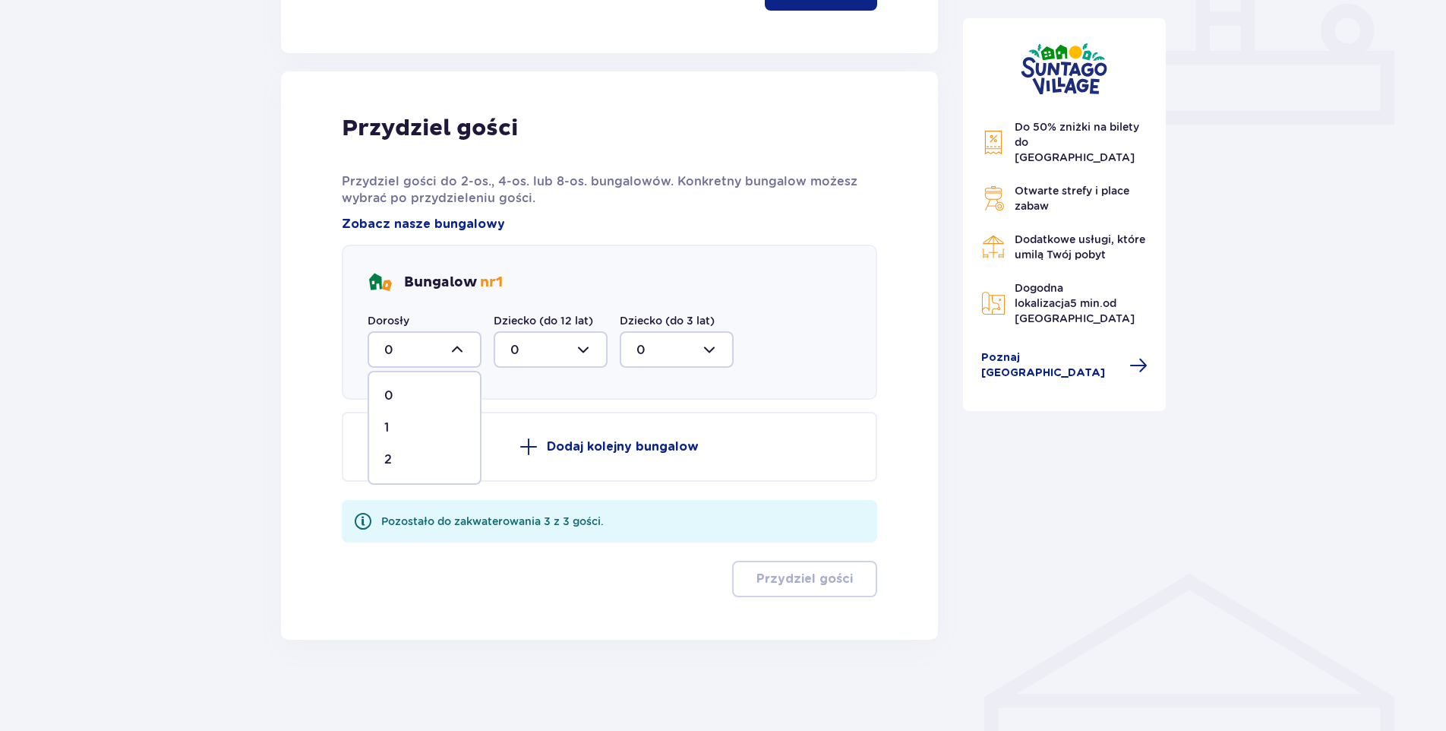
click at [390, 458] on p "2" at bounding box center [388, 459] width 8 height 17
type input "2"
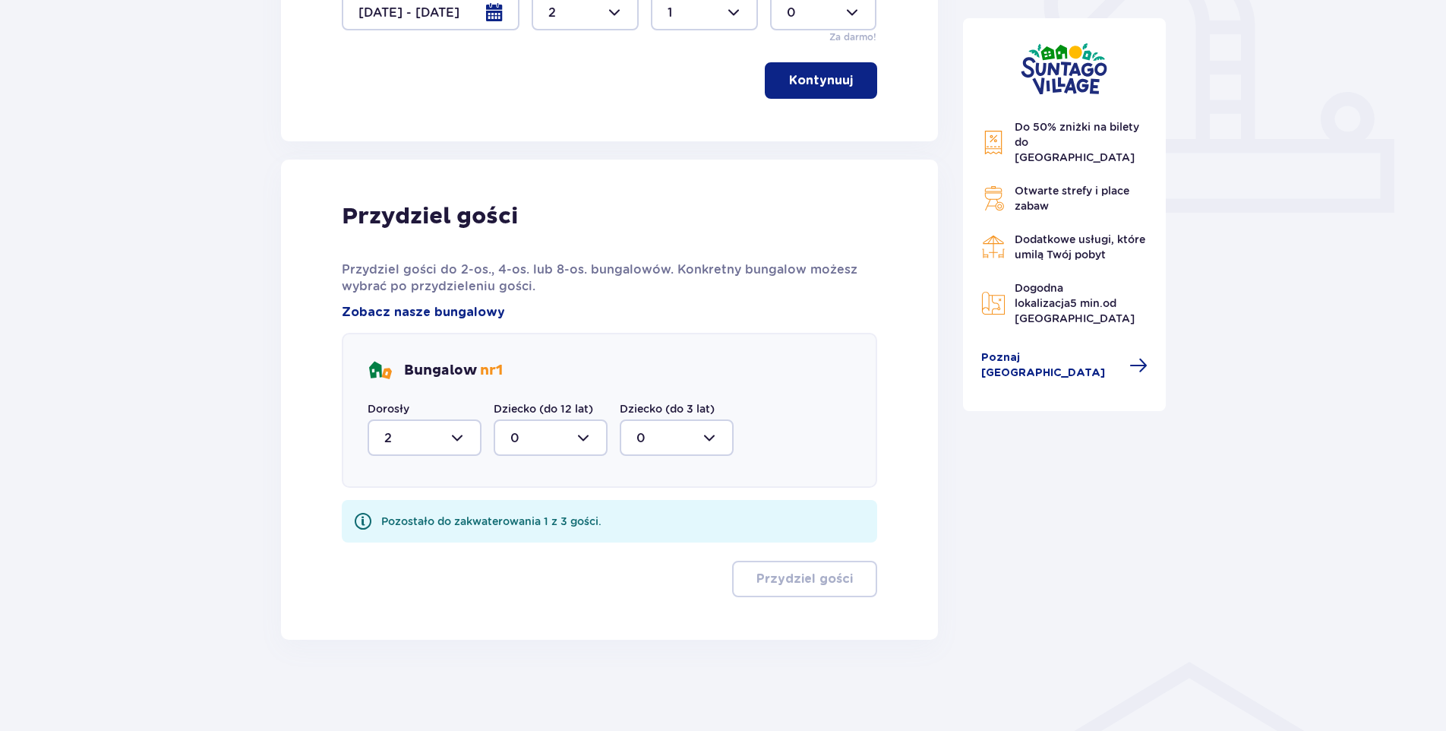
click at [589, 438] on div at bounding box center [551, 437] width 114 height 36
click at [527, 513] on div "1" at bounding box center [550, 515] width 81 height 17
type input "1"
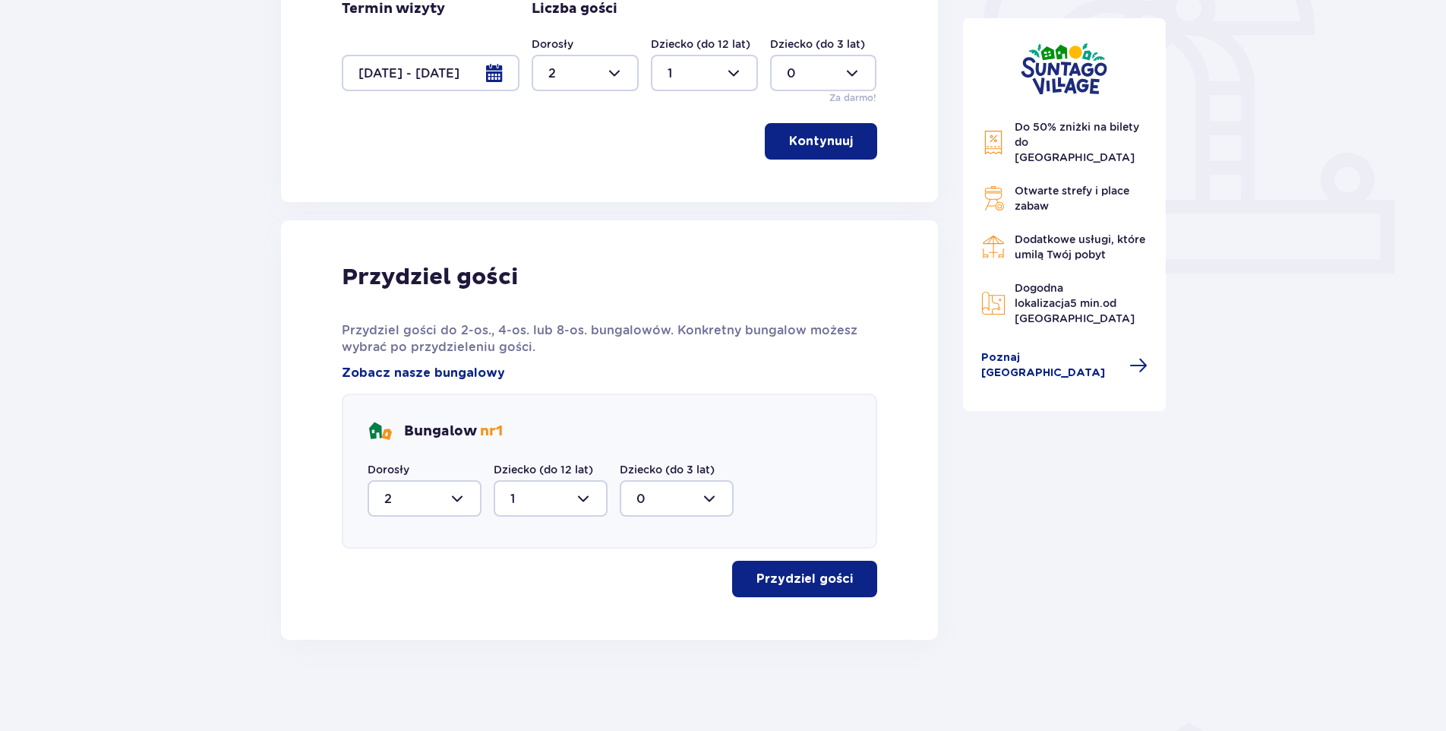
click at [835, 582] on p "Przydziel gości" at bounding box center [804, 578] width 96 height 17
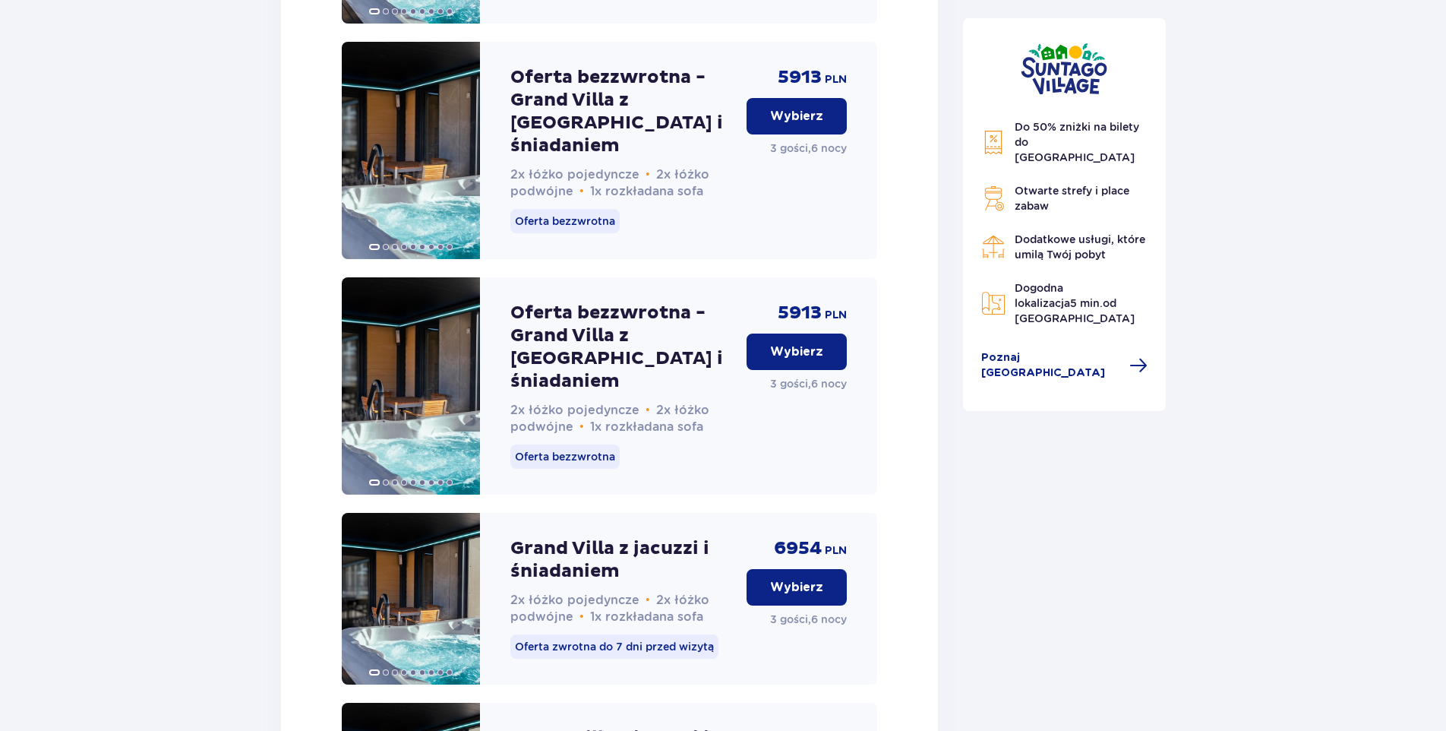
scroll to position [3540, 0]
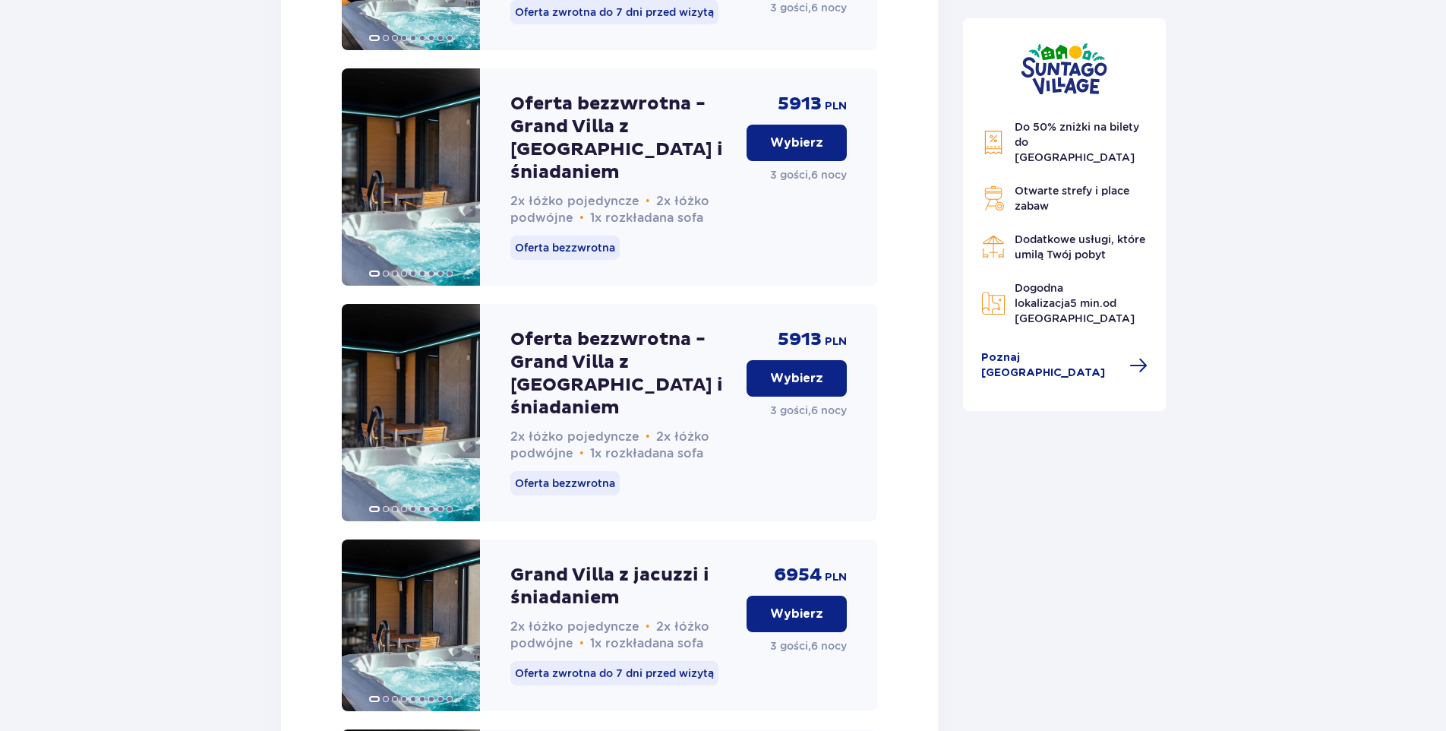
click at [799, 370] on p "Wybierz" at bounding box center [796, 378] width 53 height 17
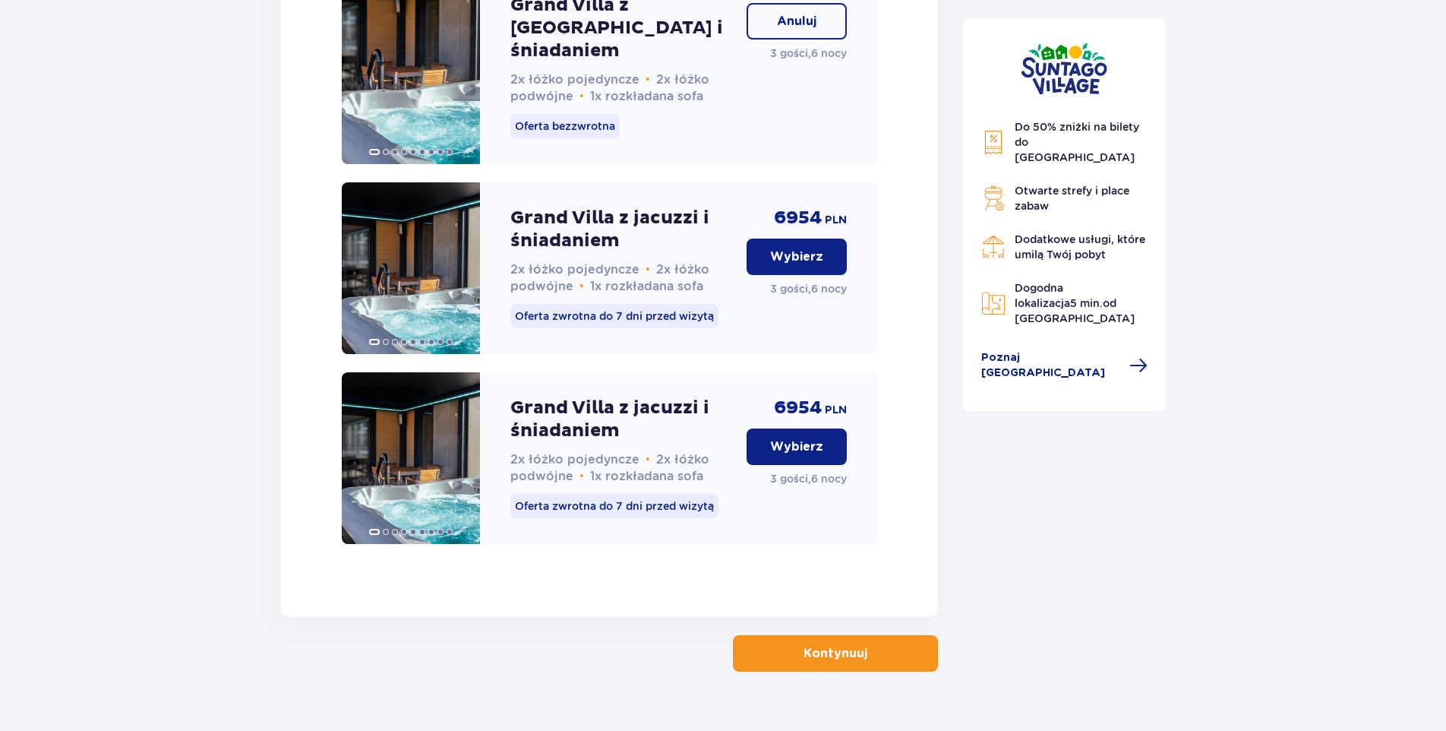
scroll to position [3898, 0]
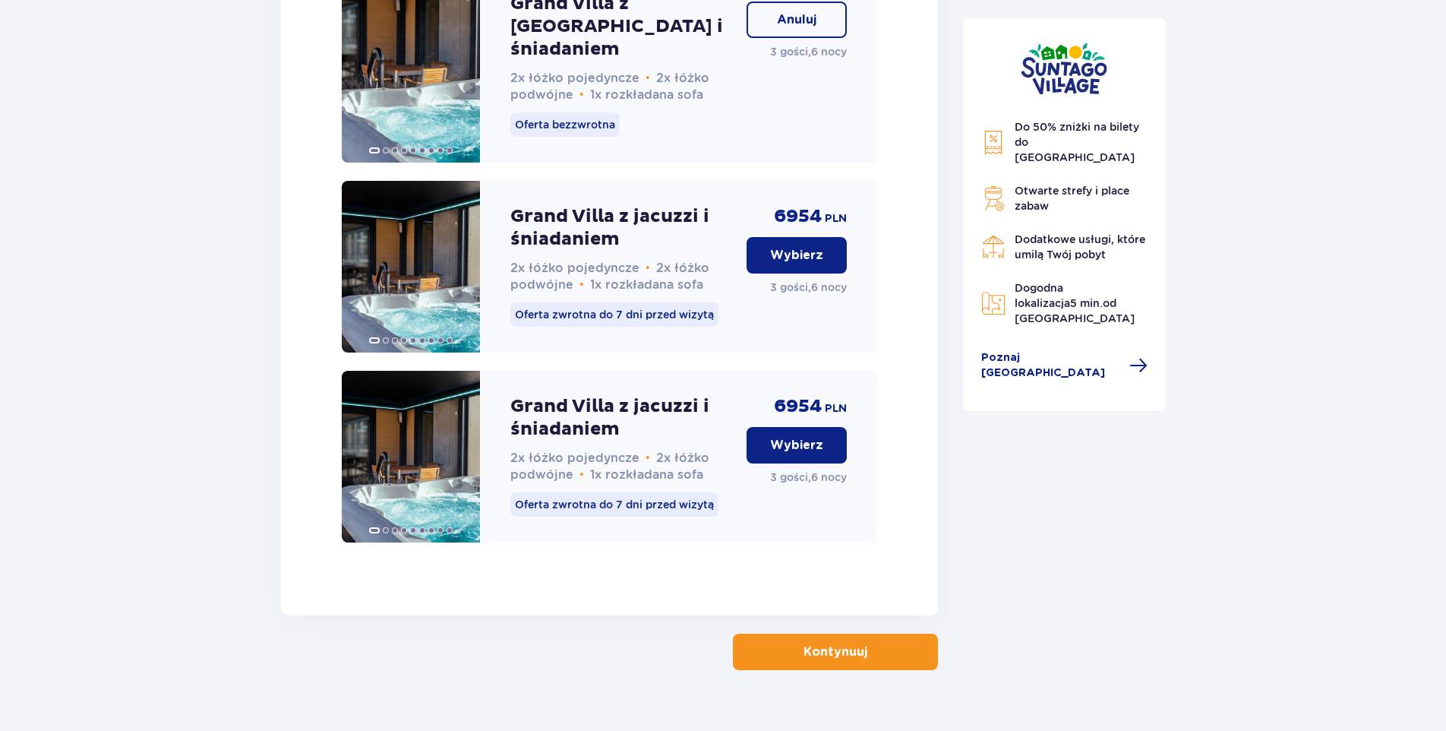
click at [816, 643] on p "Kontynuuj" at bounding box center [835, 651] width 64 height 17
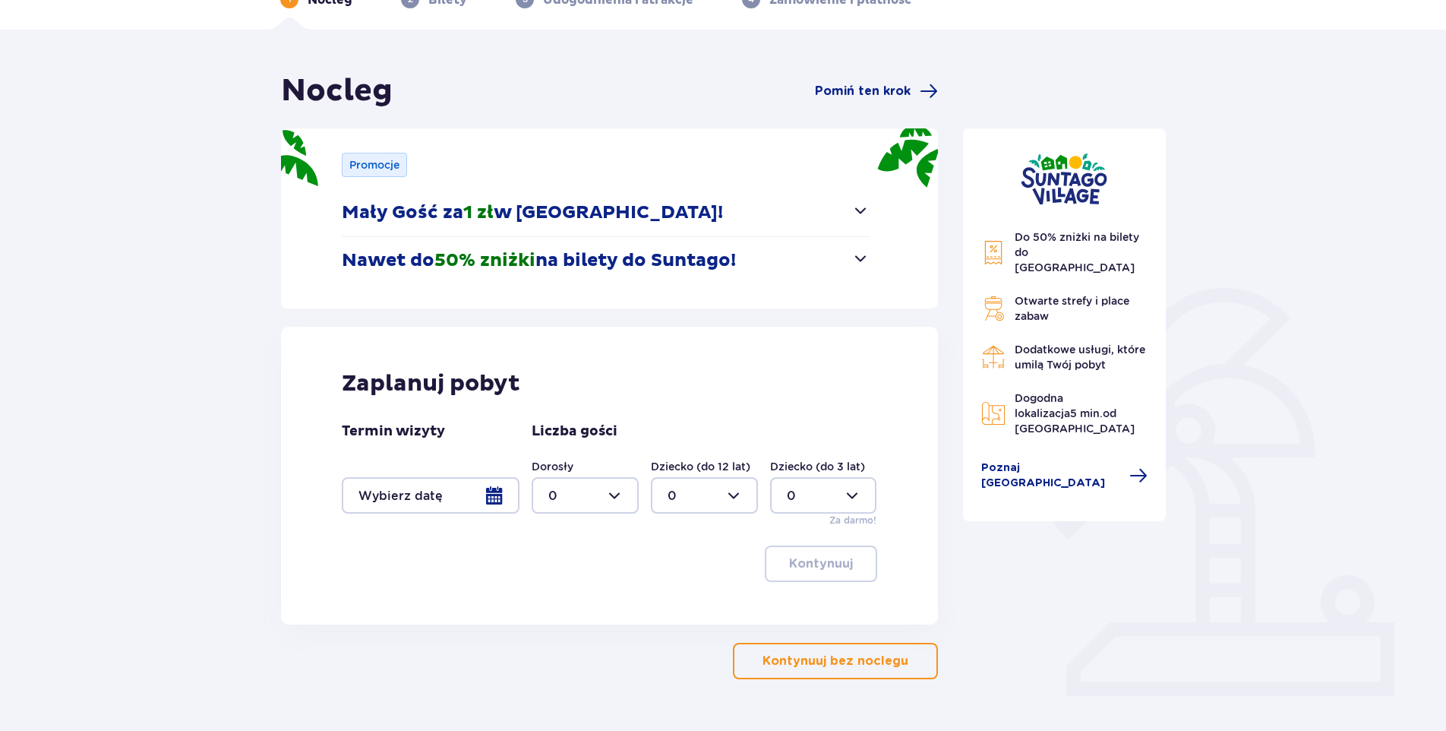
scroll to position [128, 0]
